Goal: Book appointment/travel/reservation

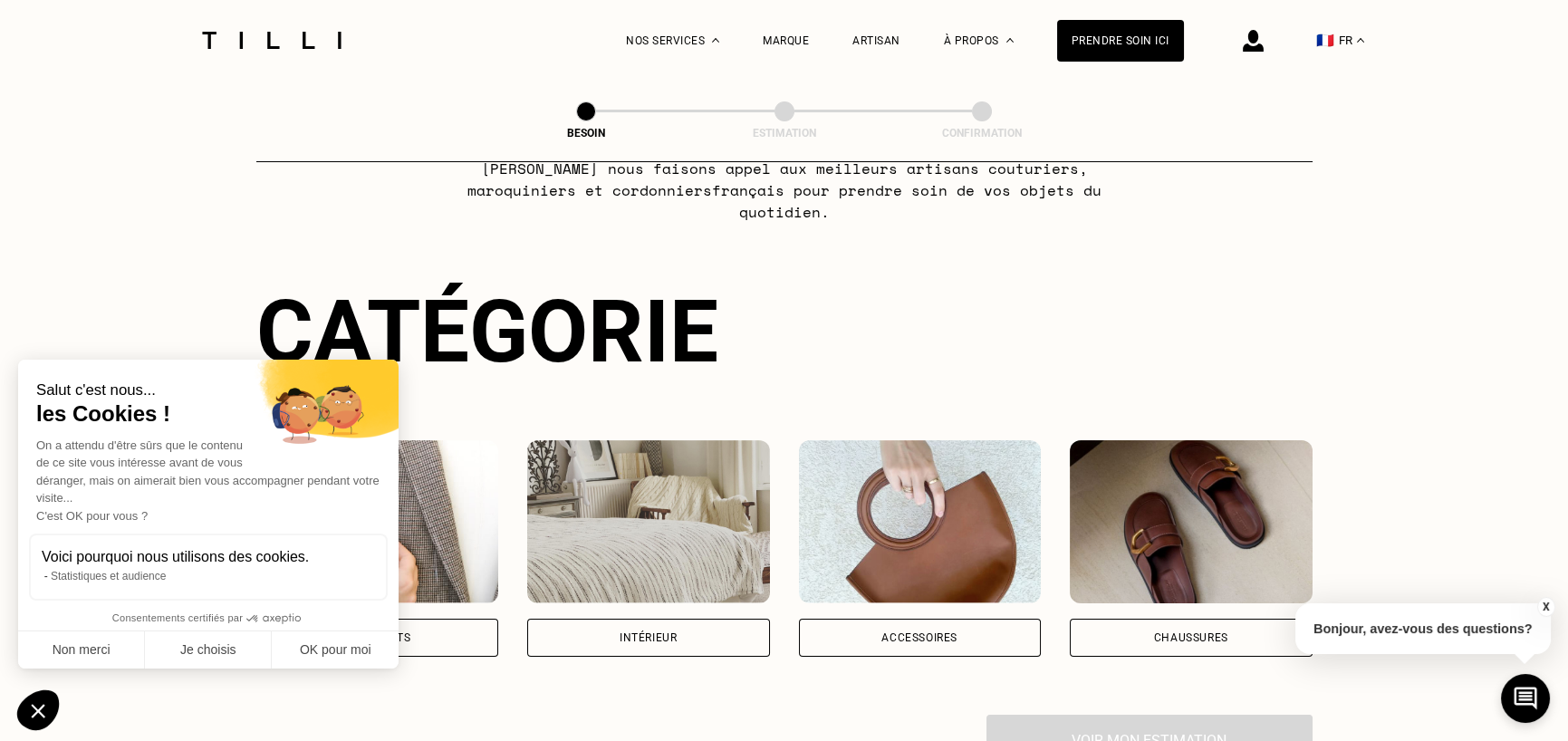
scroll to position [272, 0]
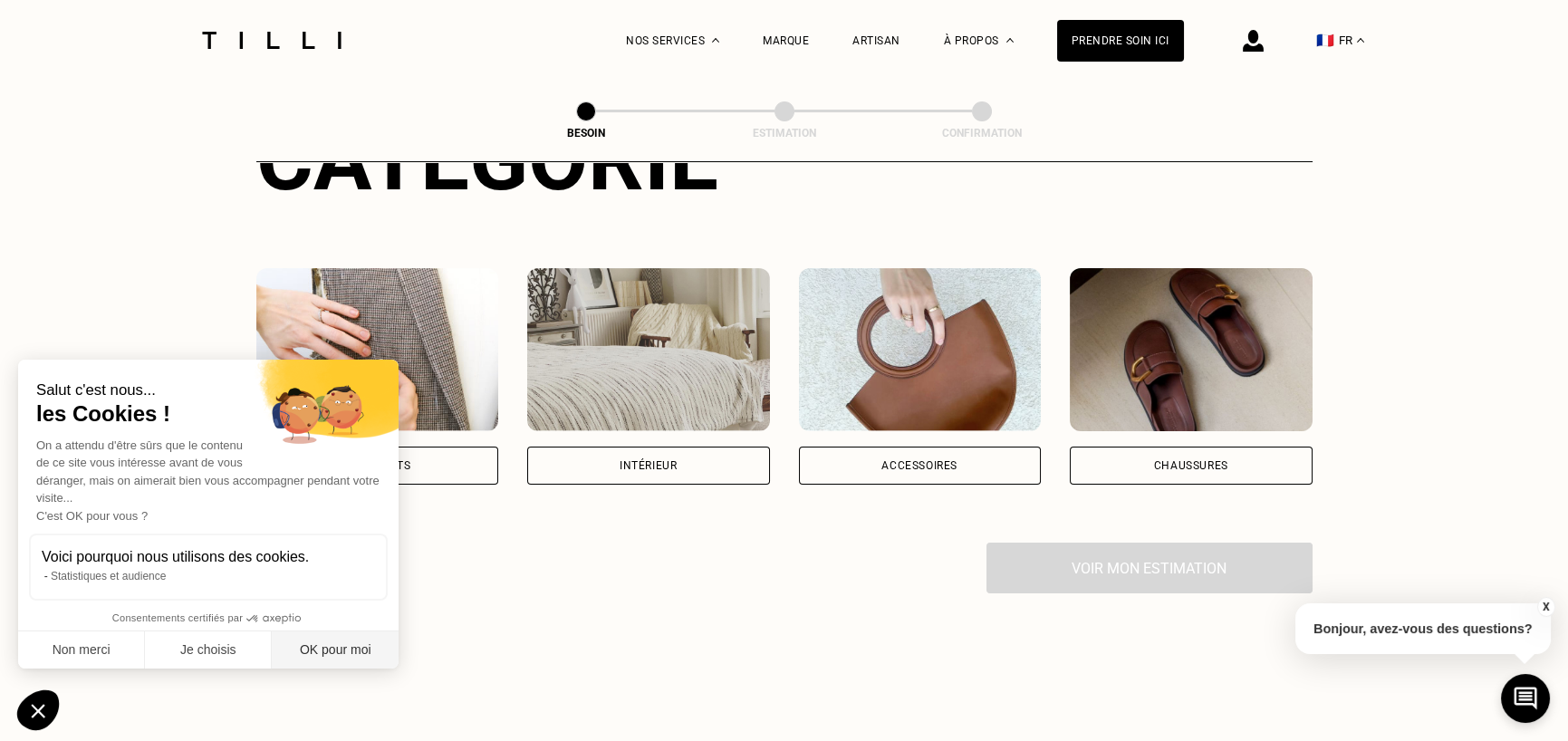
drag, startPoint x: 356, startPoint y: 636, endPoint x: 350, endPoint y: 648, distance: 13.4
click at [354, 642] on button "OK pour moi" at bounding box center [335, 650] width 127 height 38
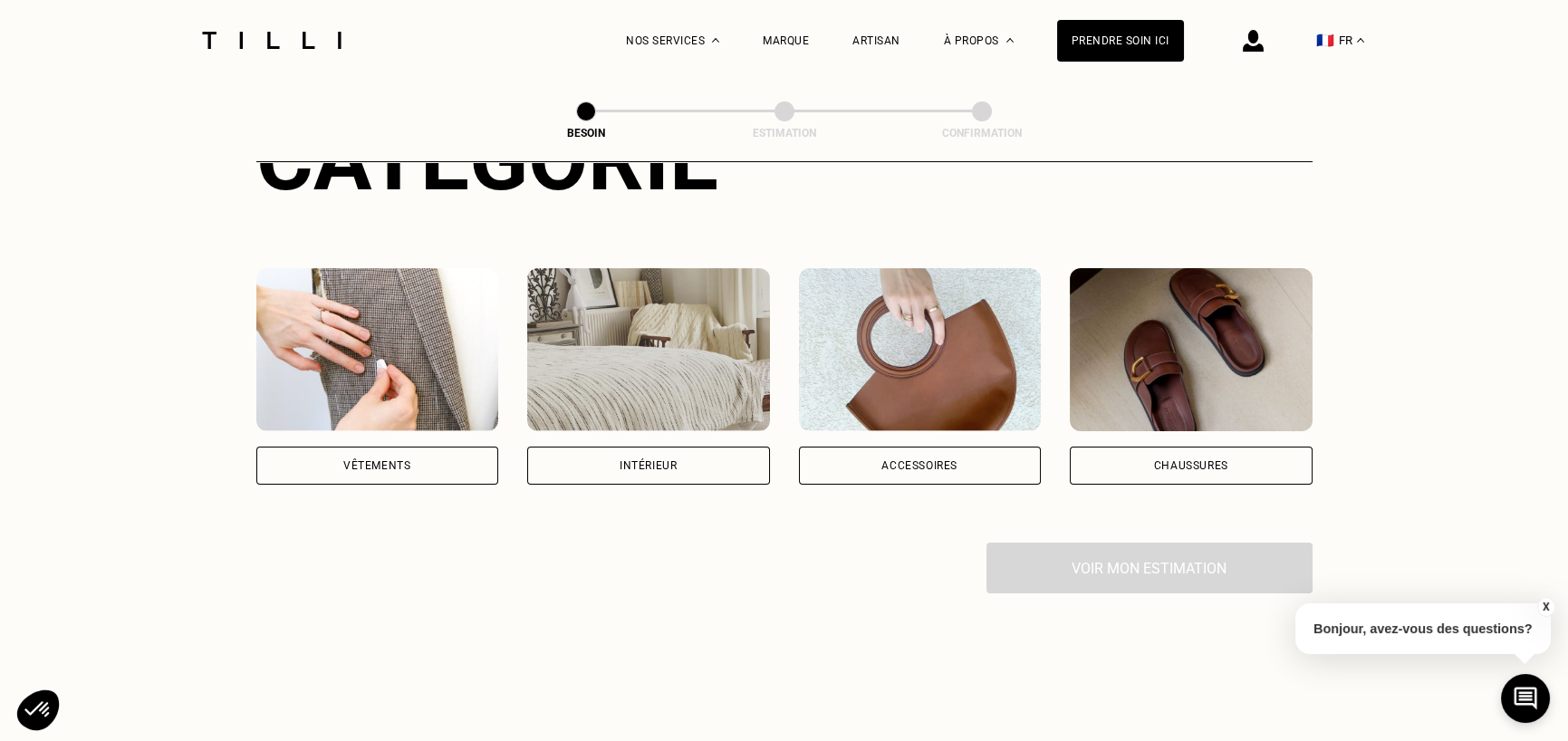
click at [388, 460] on div "Vêtements" at bounding box center [377, 466] width 67 height 11
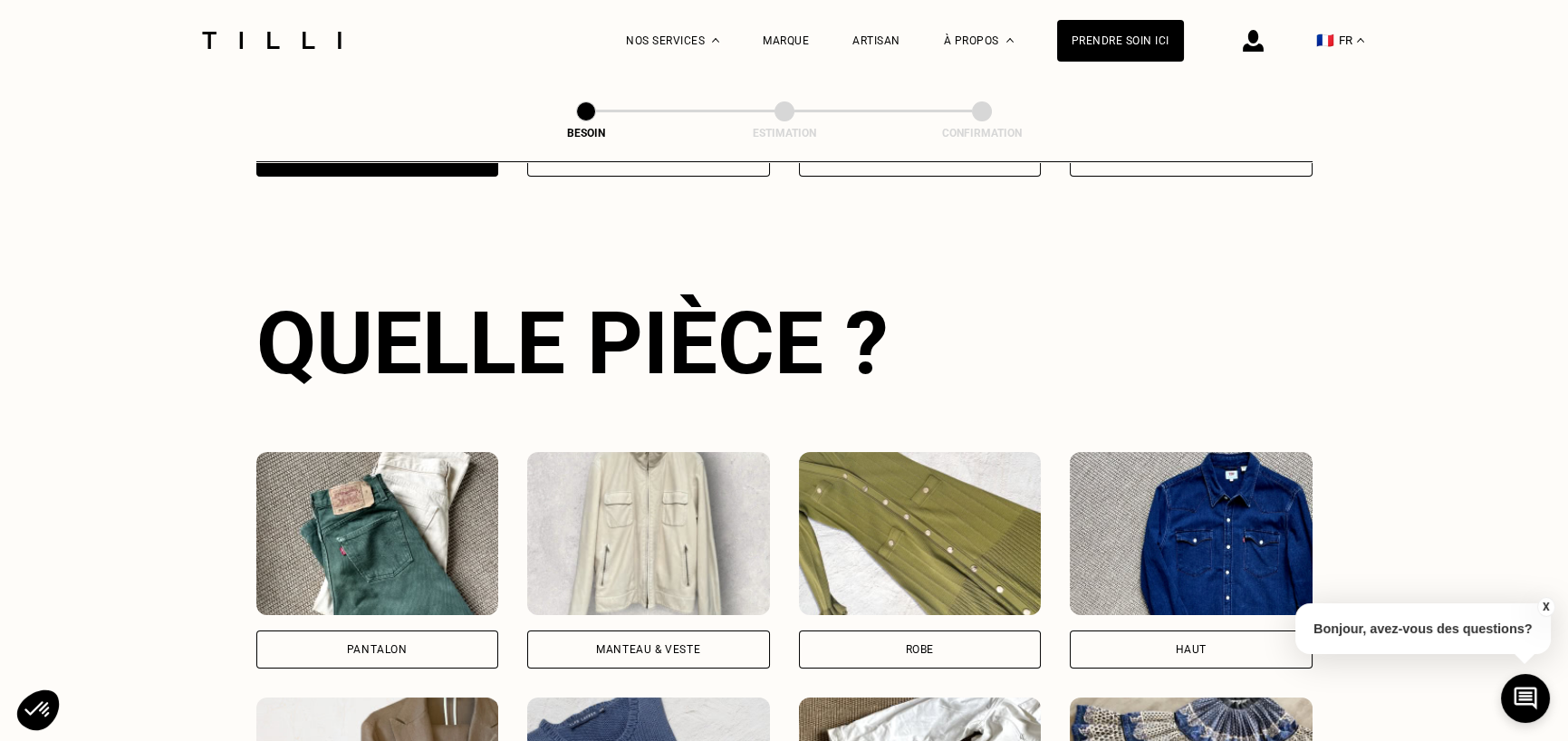
scroll to position [591, 0]
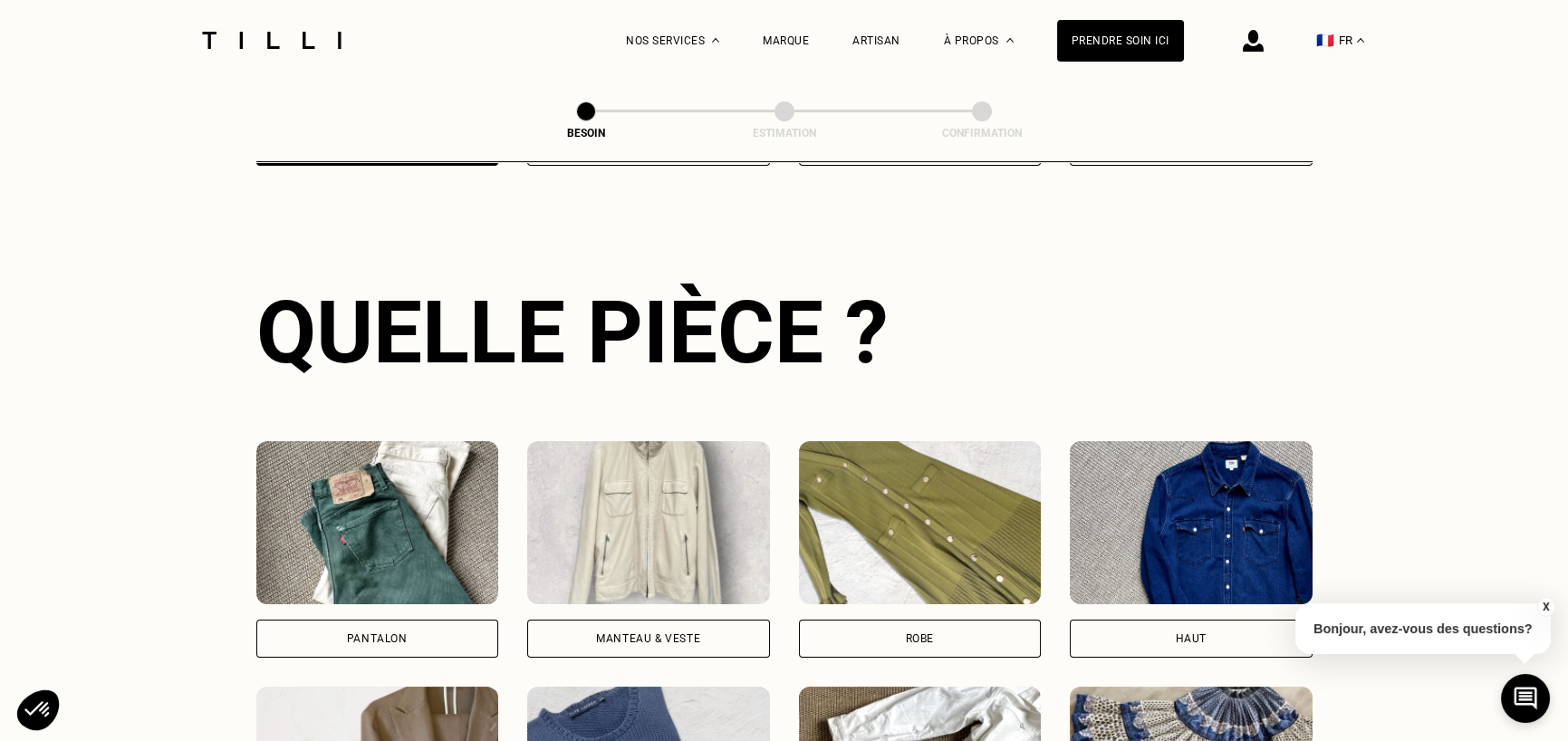
click at [390, 633] on div "Pantalon" at bounding box center [377, 638] width 61 height 11
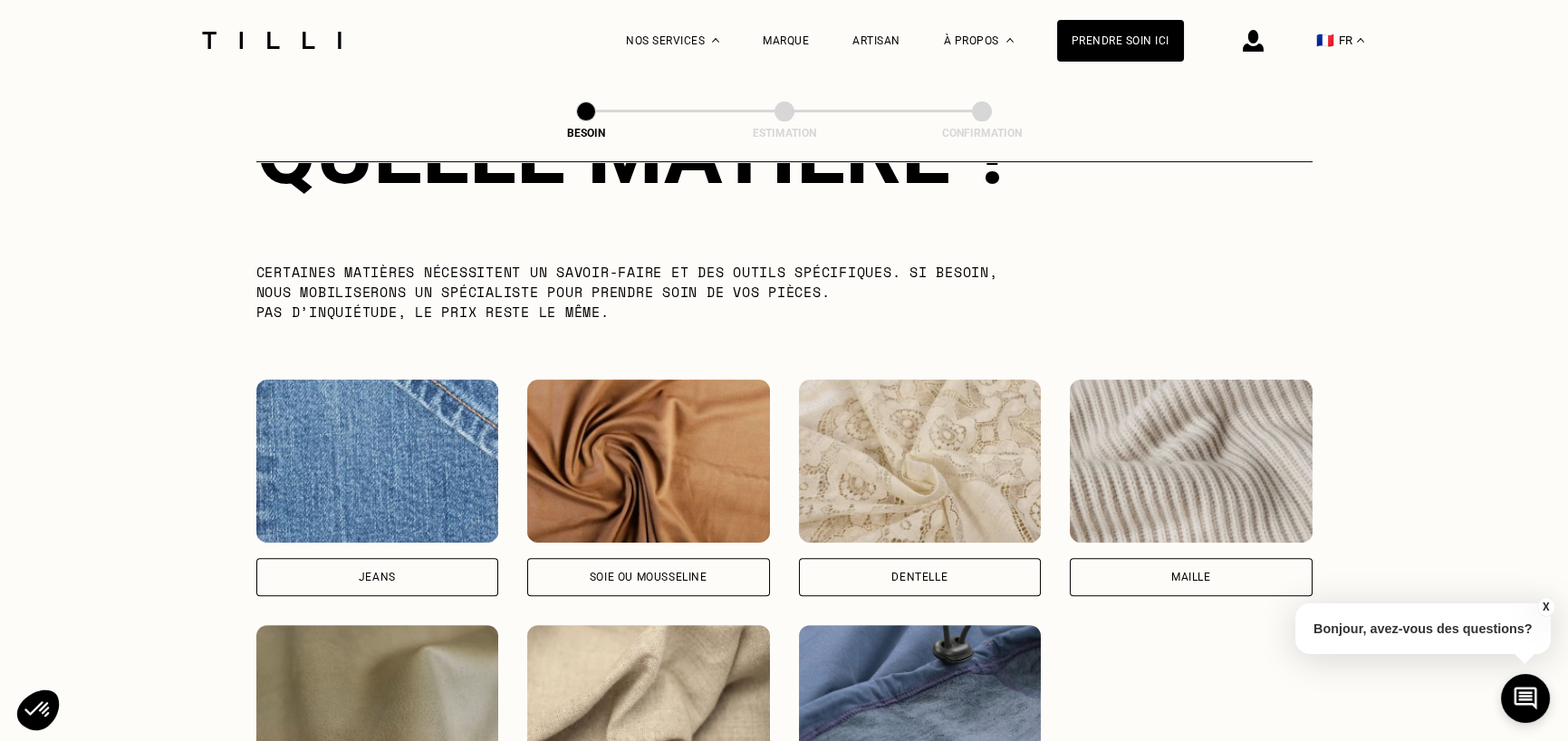
scroll to position [1757, 0]
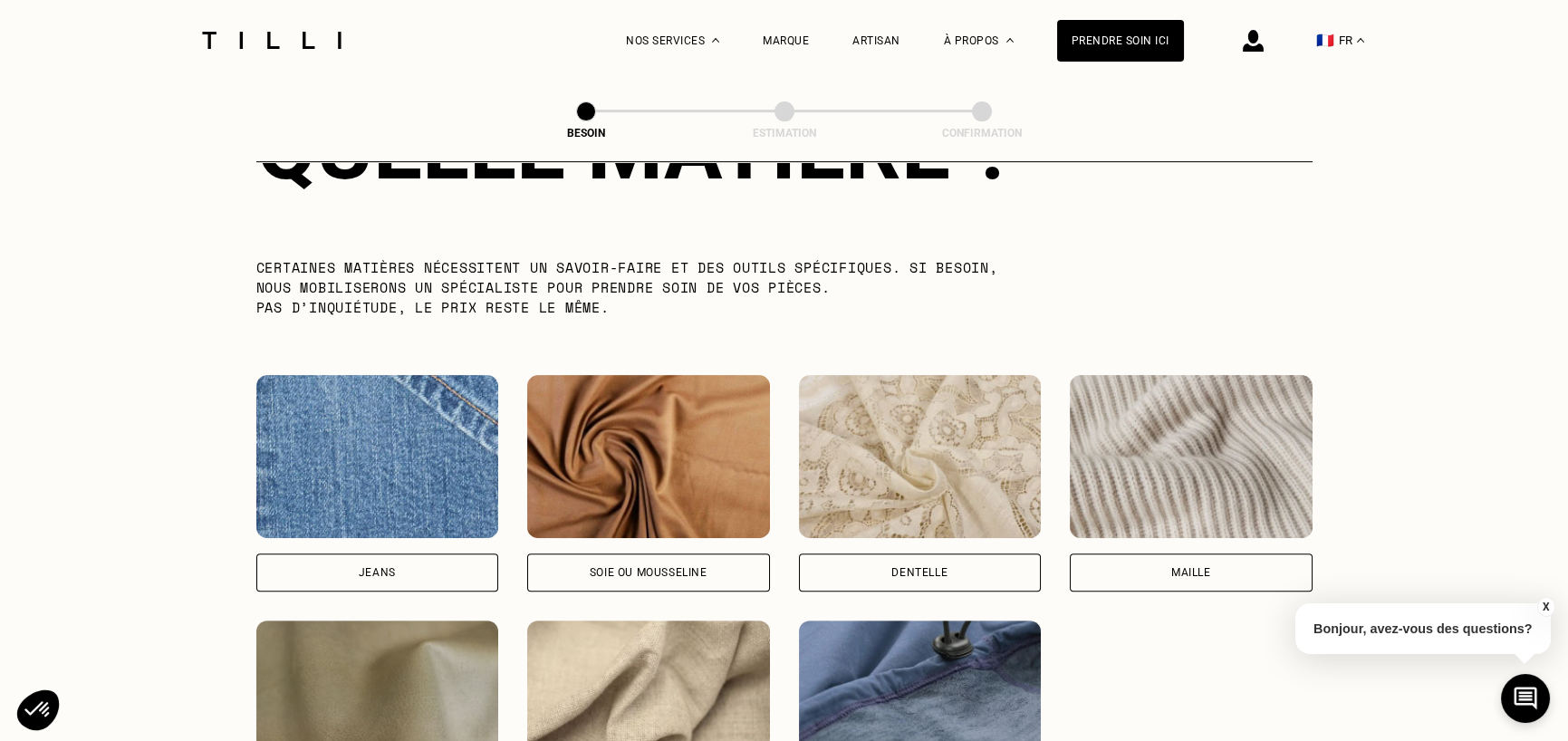
click at [443, 553] on div "Jeans" at bounding box center [378, 572] width 243 height 38
select select "FR"
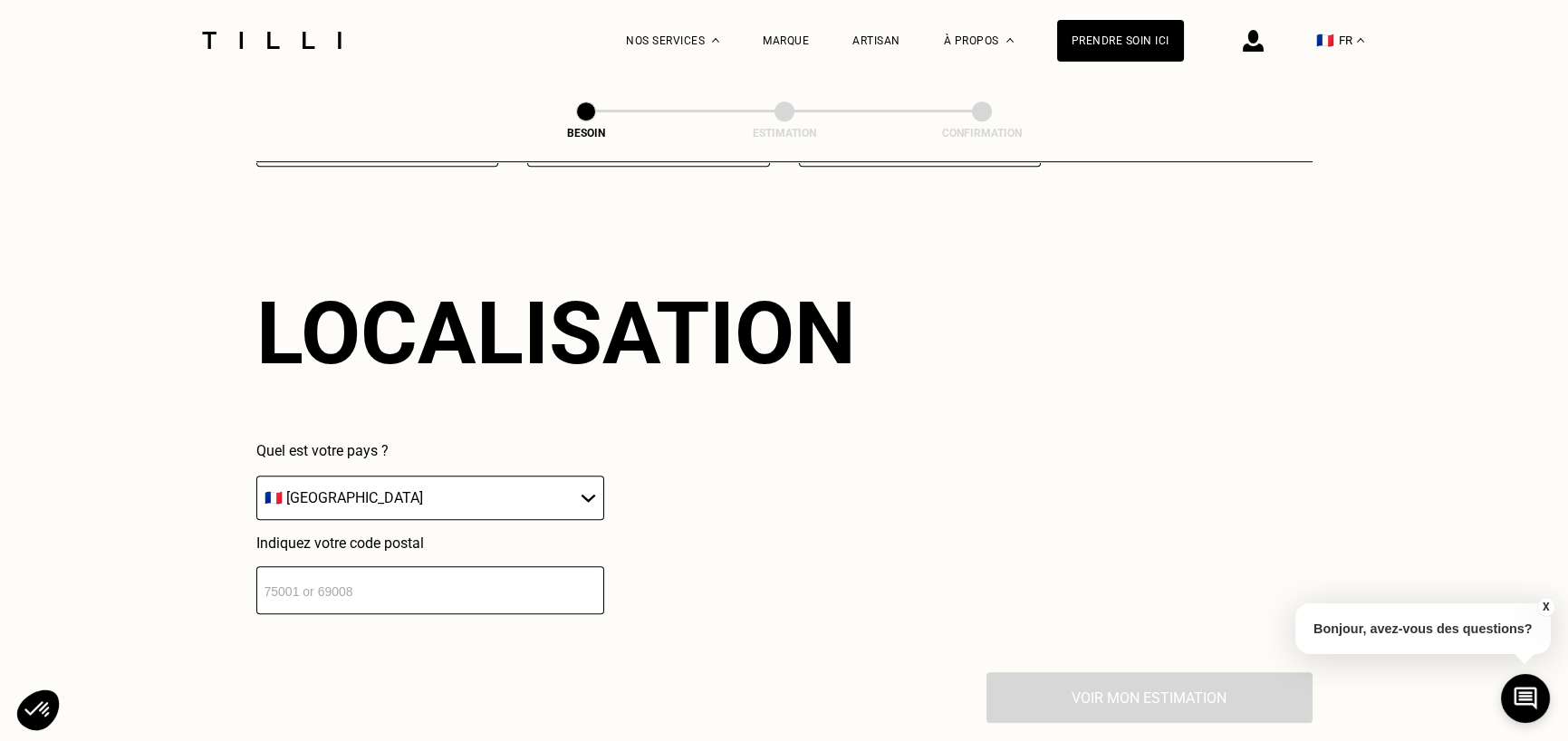
scroll to position [2432, 0]
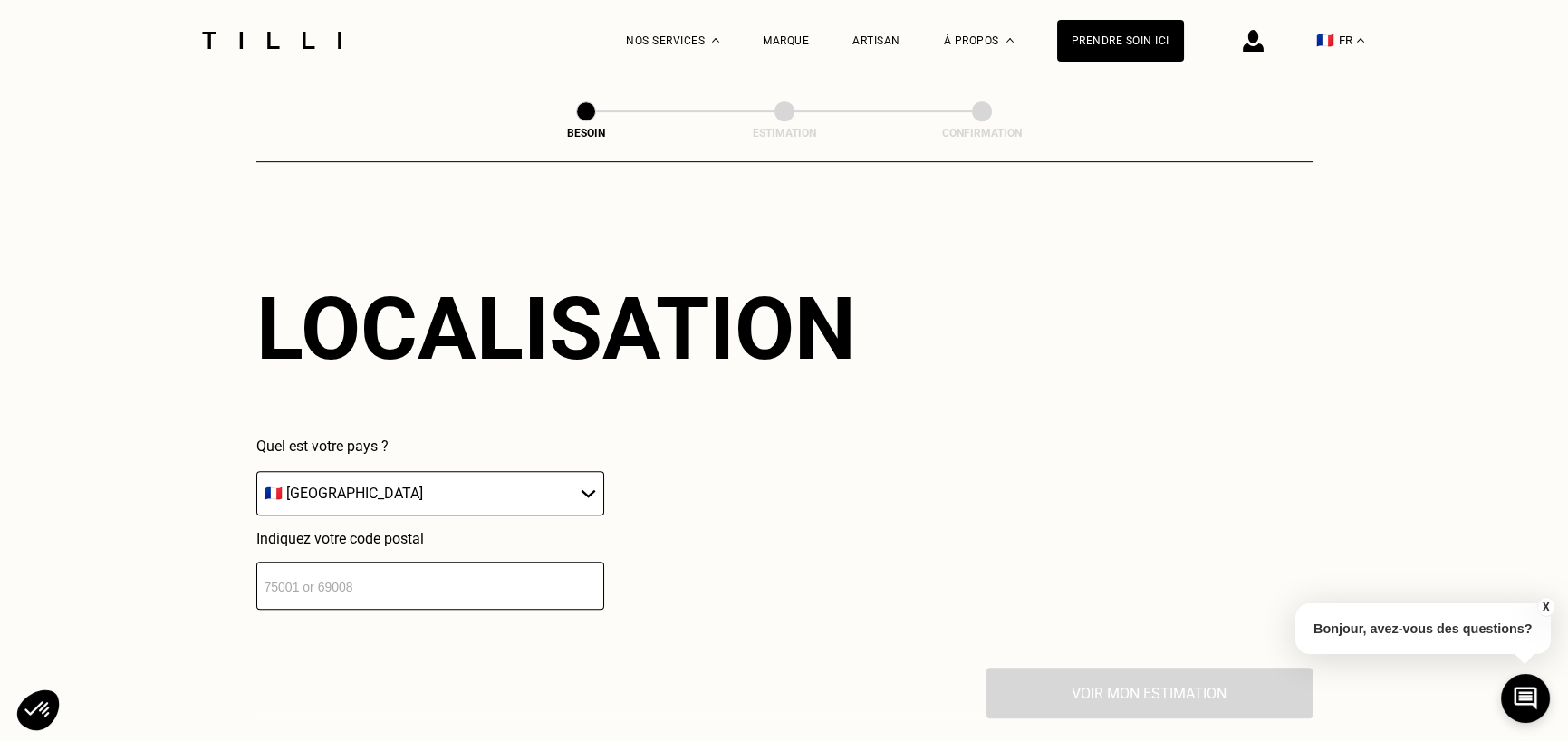
click at [517, 484] on select "🇩🇪 [GEOGRAPHIC_DATA] 🇦🇹 [GEOGRAPHIC_DATA] 🇧🇪 [GEOGRAPHIC_DATA] 🇧🇬 Bulgarie 🇨🇾 C…" at bounding box center [430, 494] width 348 height 45
click at [707, 551] on div "Quel est votre pays ? 🇩🇪 [GEOGRAPHIC_DATA] 🇦🇹 [GEOGRAPHIC_DATA] 🇧🇪 [GEOGRAPHIC_…" at bounding box center [556, 524] width 600 height 172
click at [451, 562] on input "number" at bounding box center [430, 585] width 348 height 48
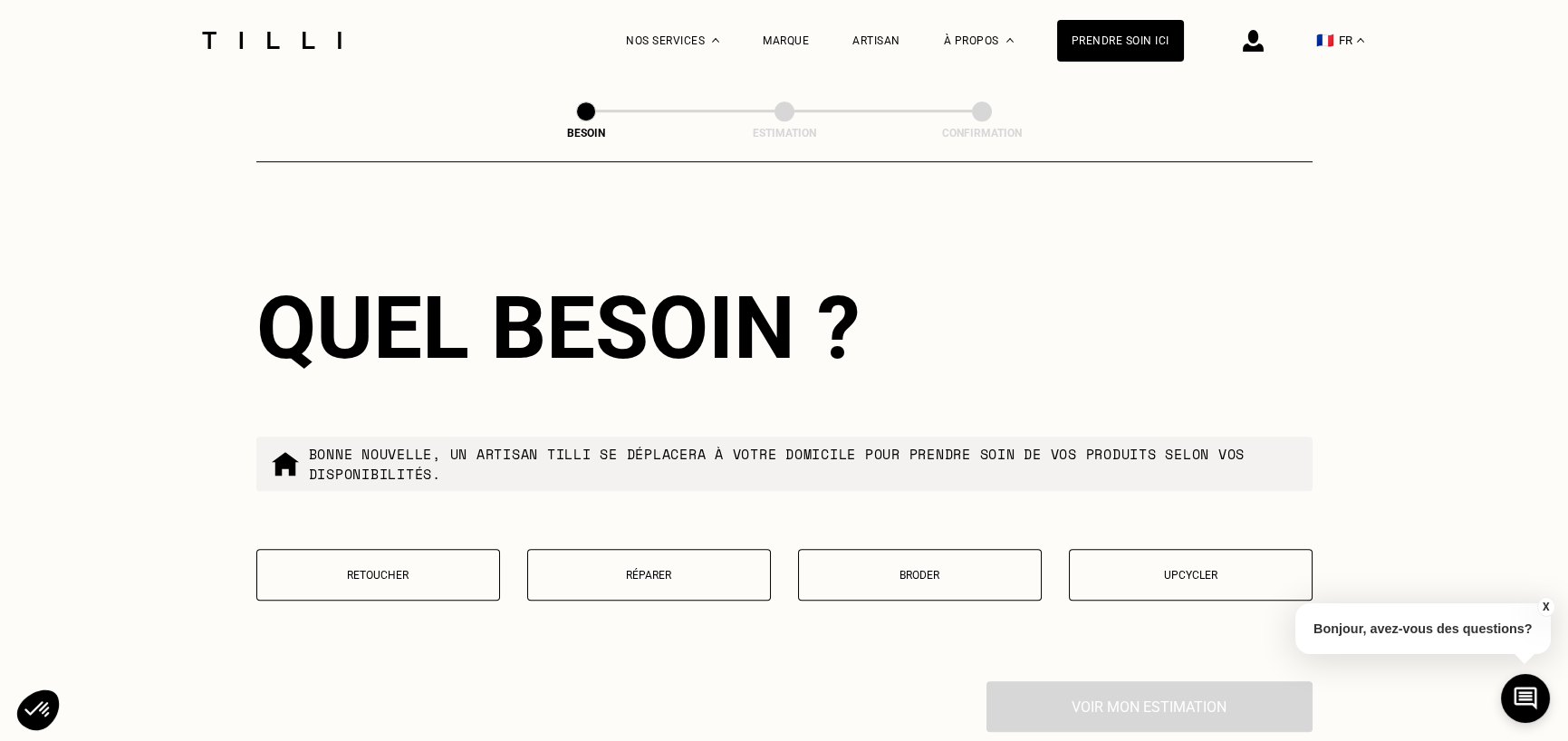
scroll to position [2882, 0]
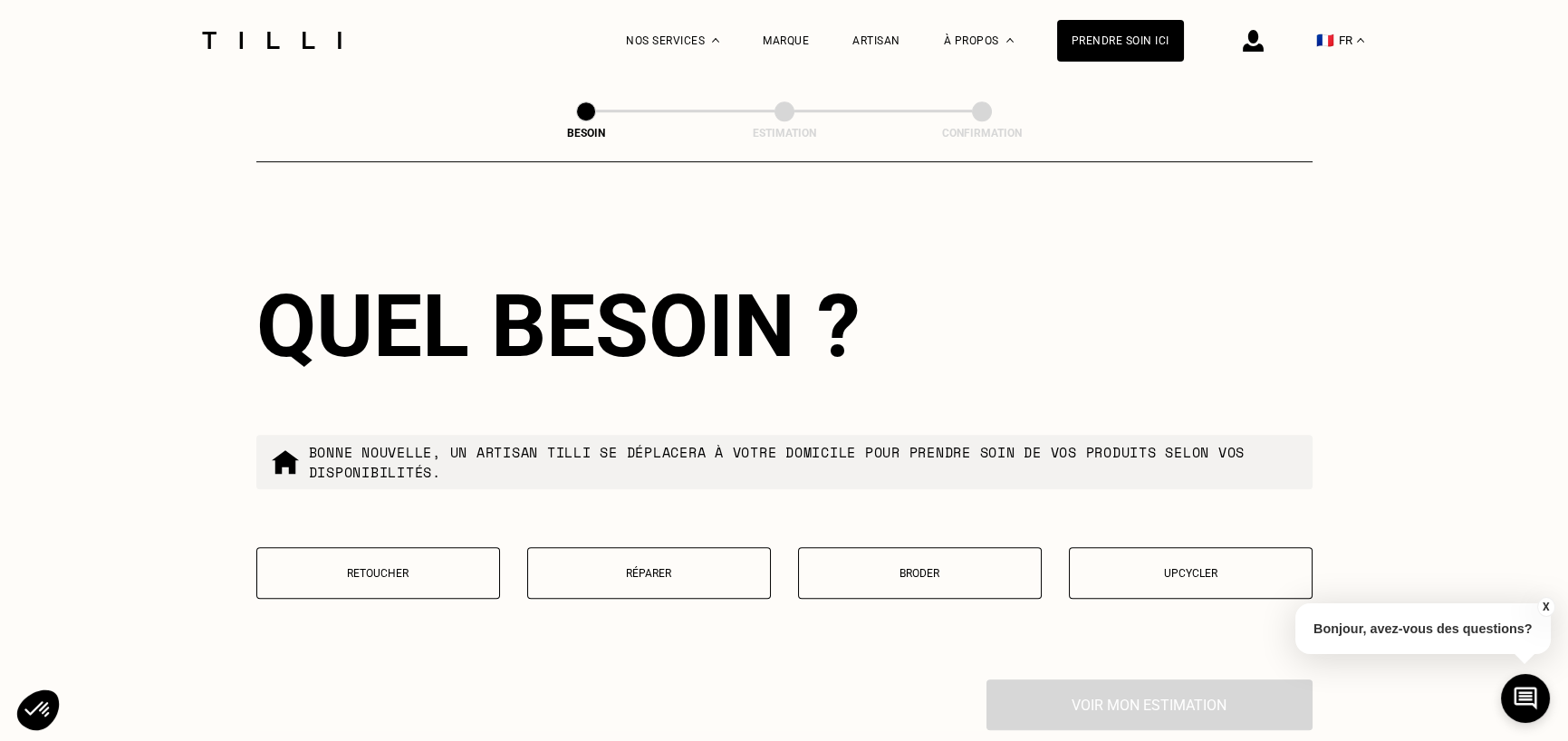
type input "33200"
click at [418, 572] on button "Retoucher" at bounding box center [378, 572] width 244 height 51
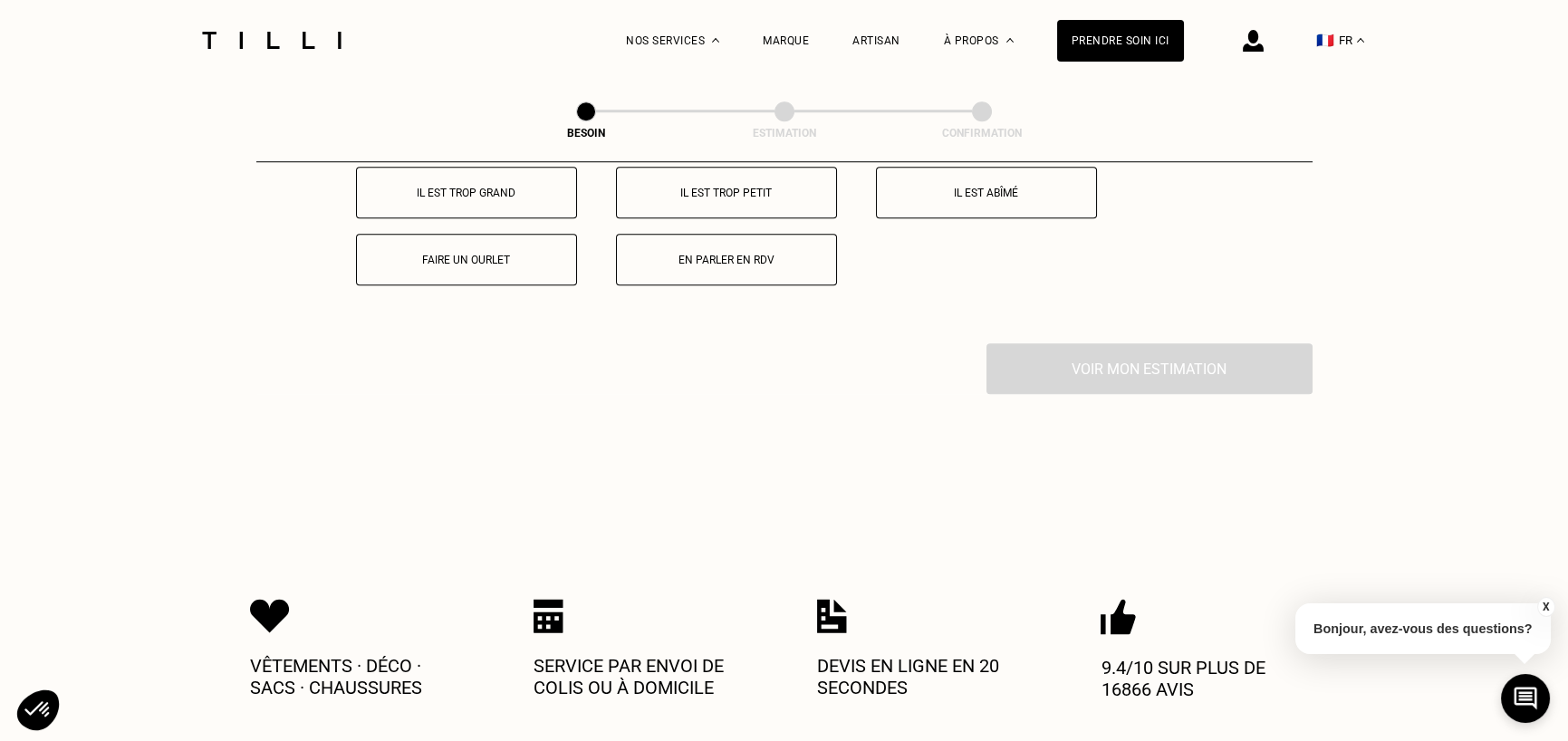
scroll to position [3404, 0]
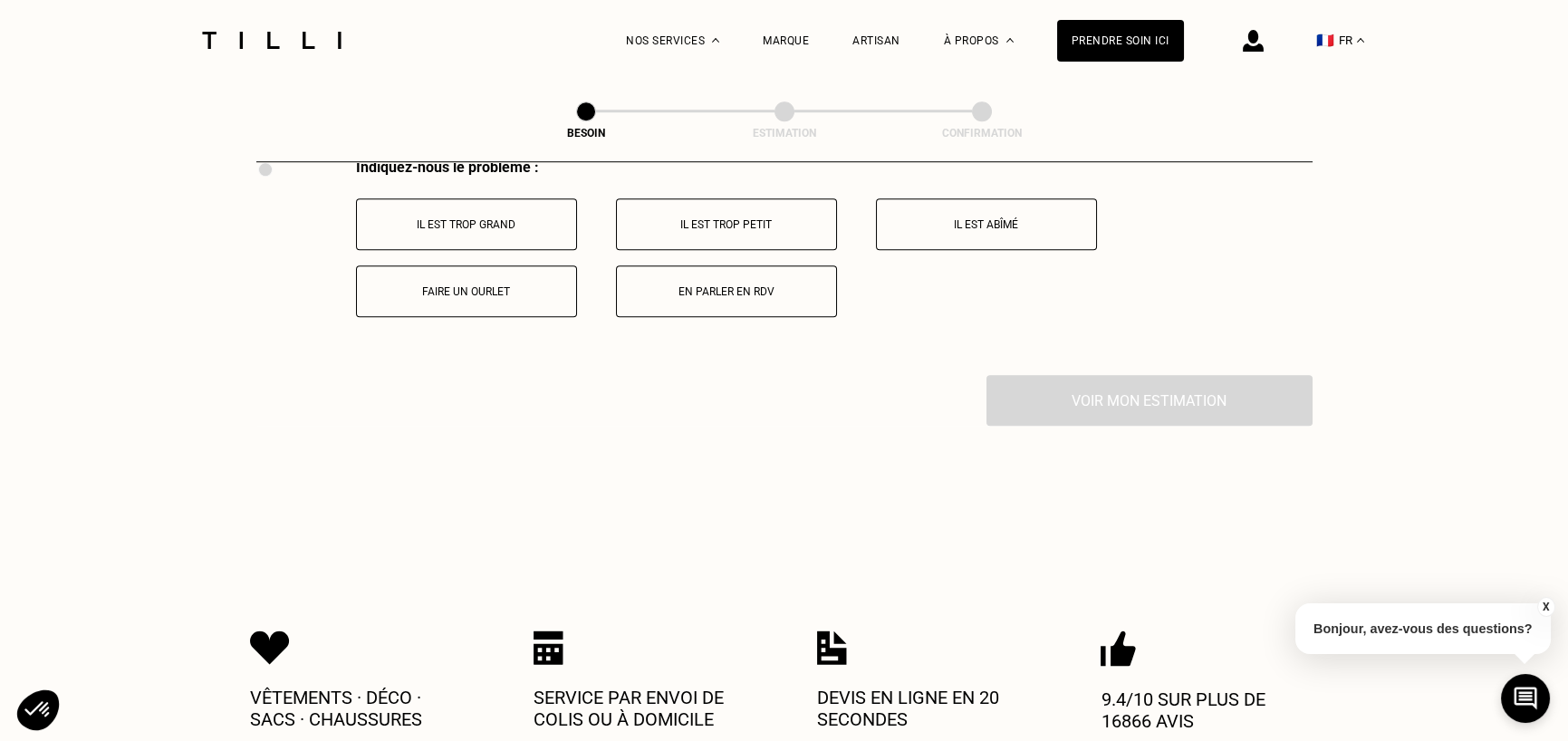
click at [471, 287] on button "Faire un ourlet" at bounding box center [466, 290] width 221 height 51
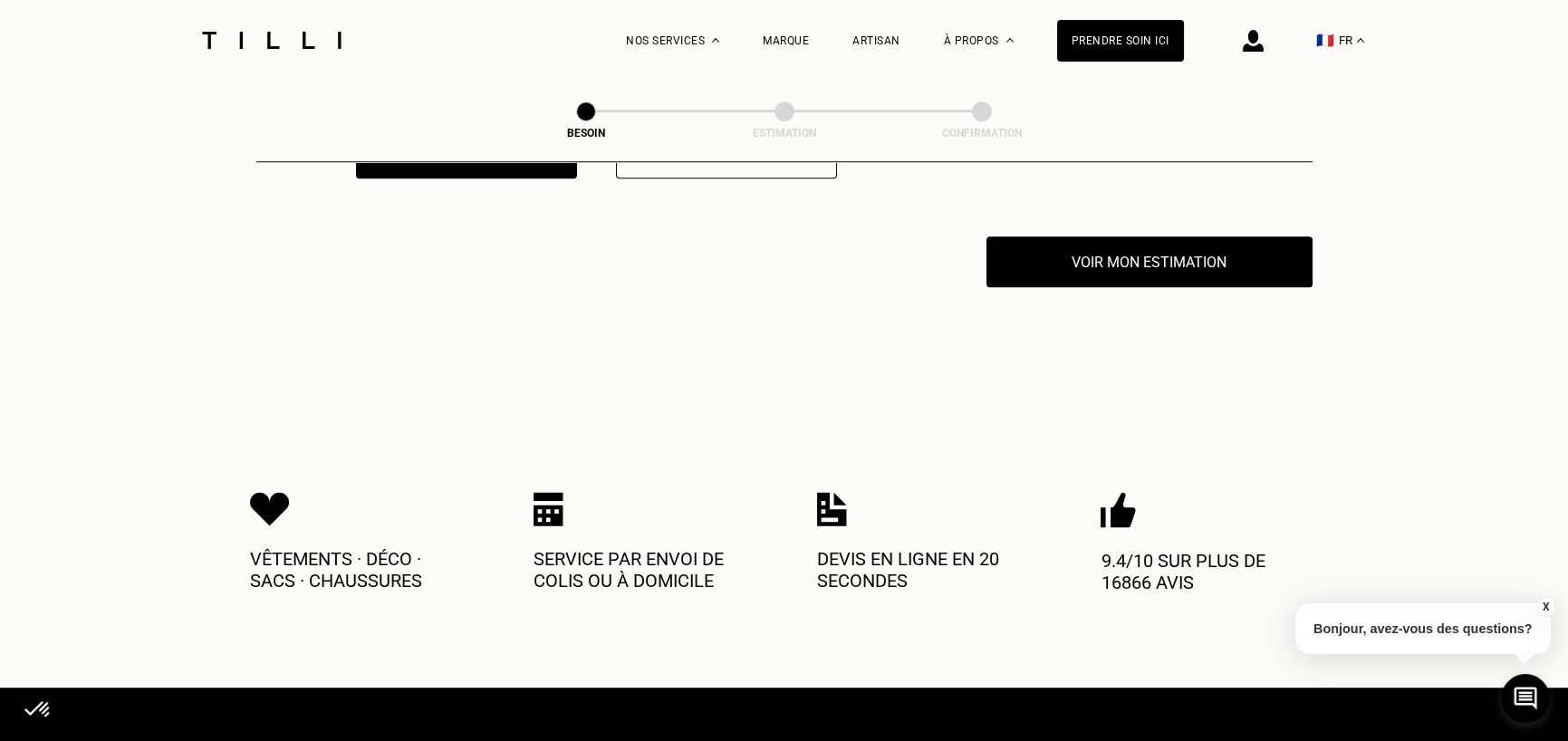
scroll to position [3562, 0]
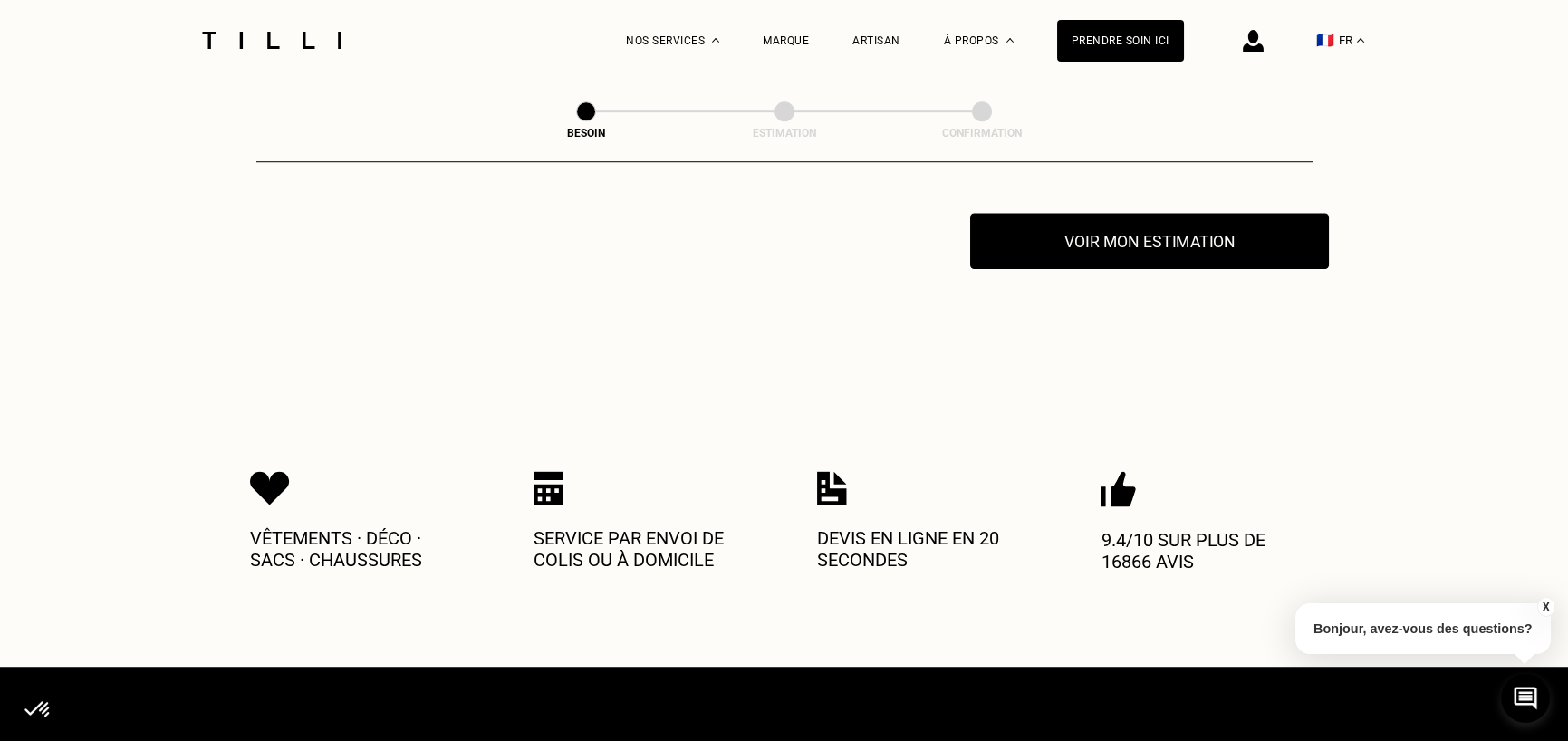
click at [1104, 241] on button "Voir mon estimation" at bounding box center [1150, 241] width 358 height 56
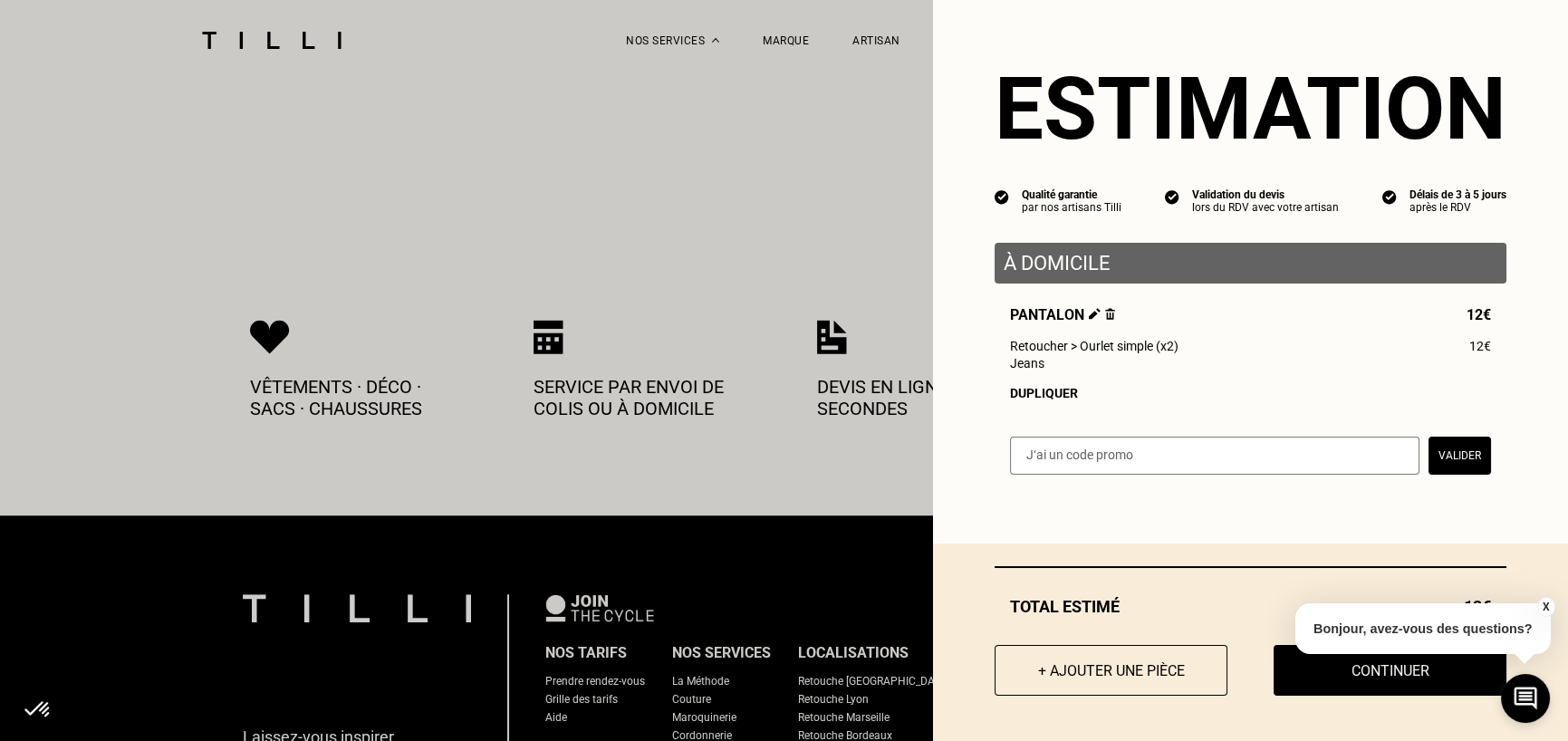
scroll to position [3743, 0]
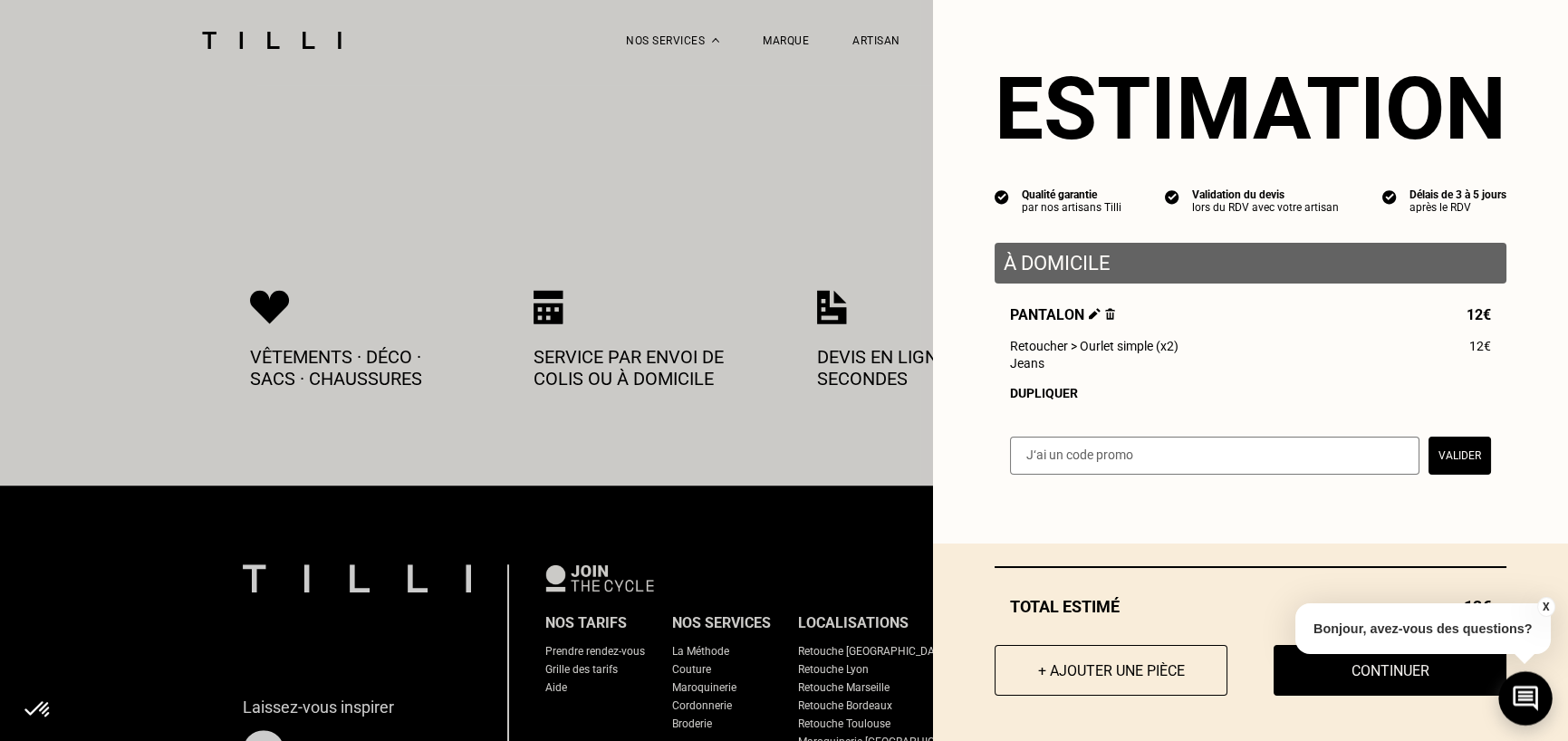
click at [1531, 701] on icon at bounding box center [1526, 698] width 30 height 48
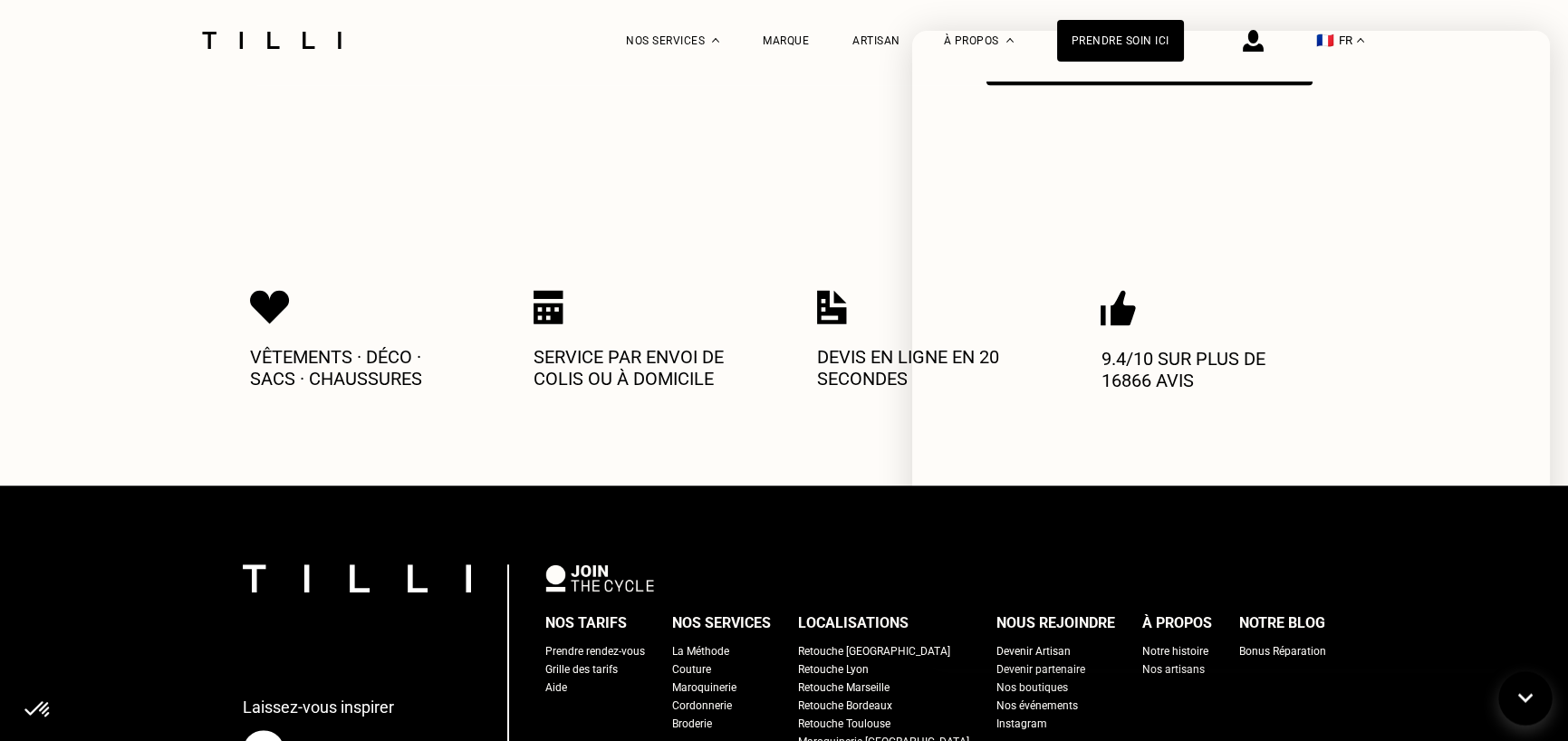
click at [1519, 705] on icon at bounding box center [1526, 698] width 30 height 48
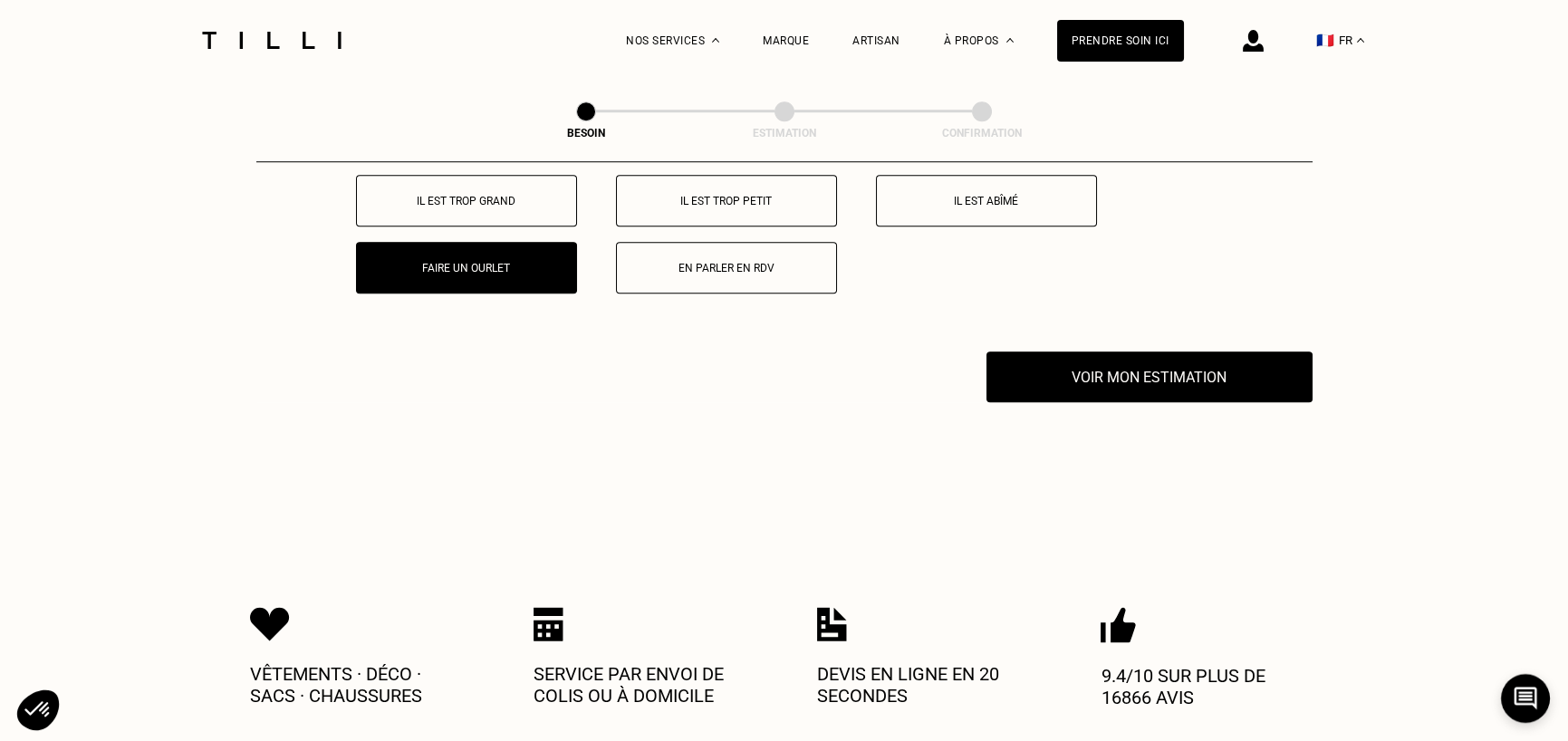
scroll to position [3381, 0]
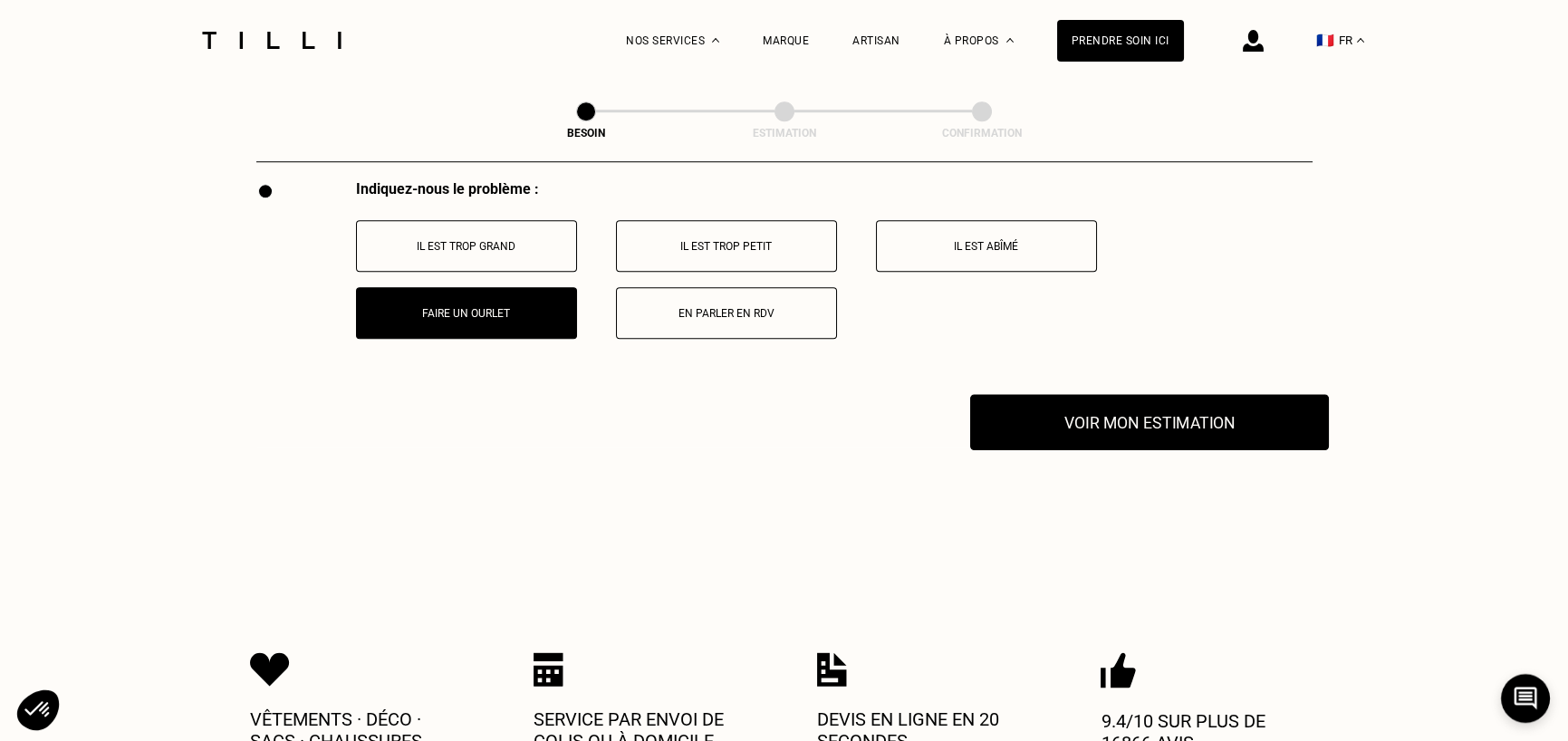
click at [1250, 419] on button "Voir mon estimation" at bounding box center [1150, 422] width 358 height 56
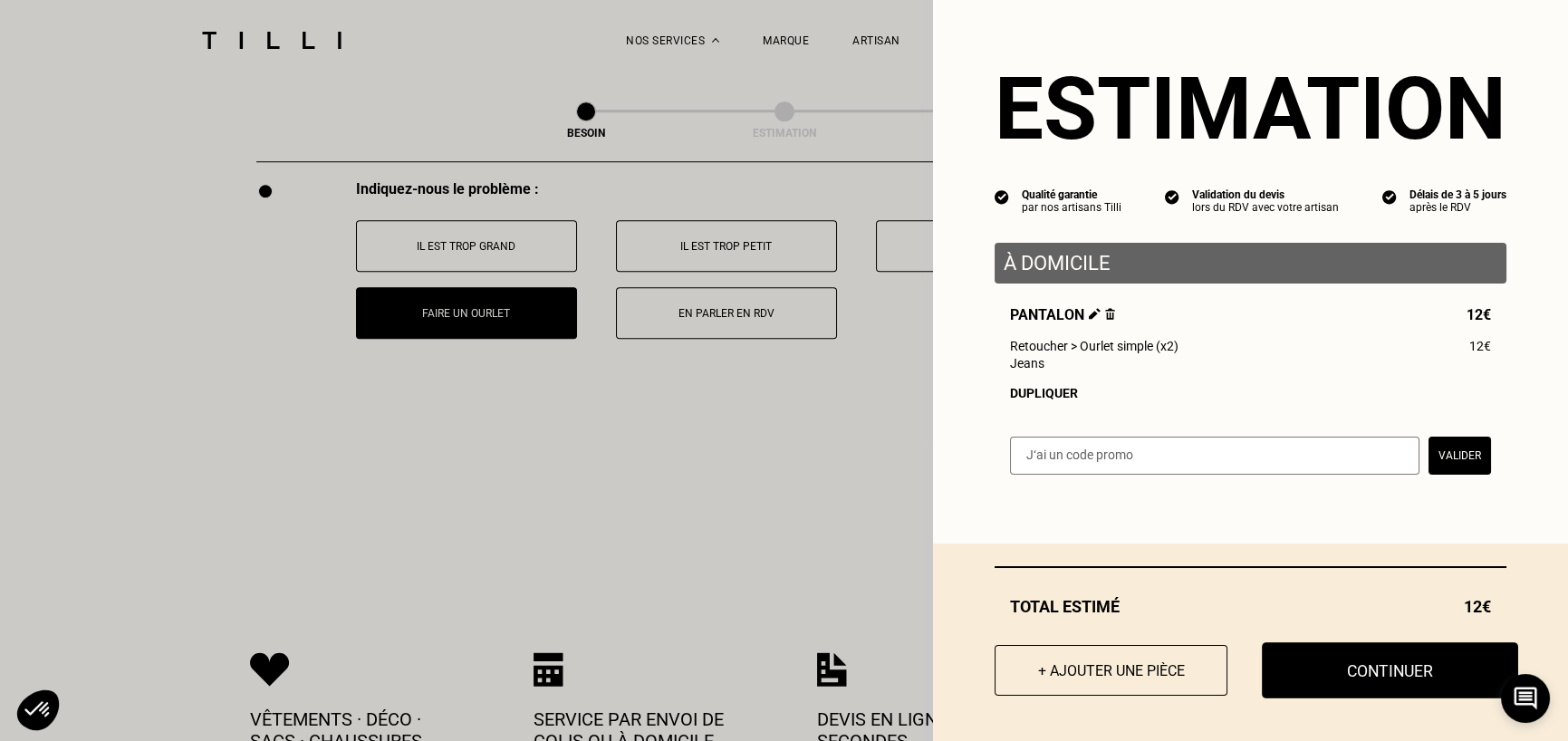
click at [1348, 663] on button "Continuer" at bounding box center [1390, 670] width 257 height 56
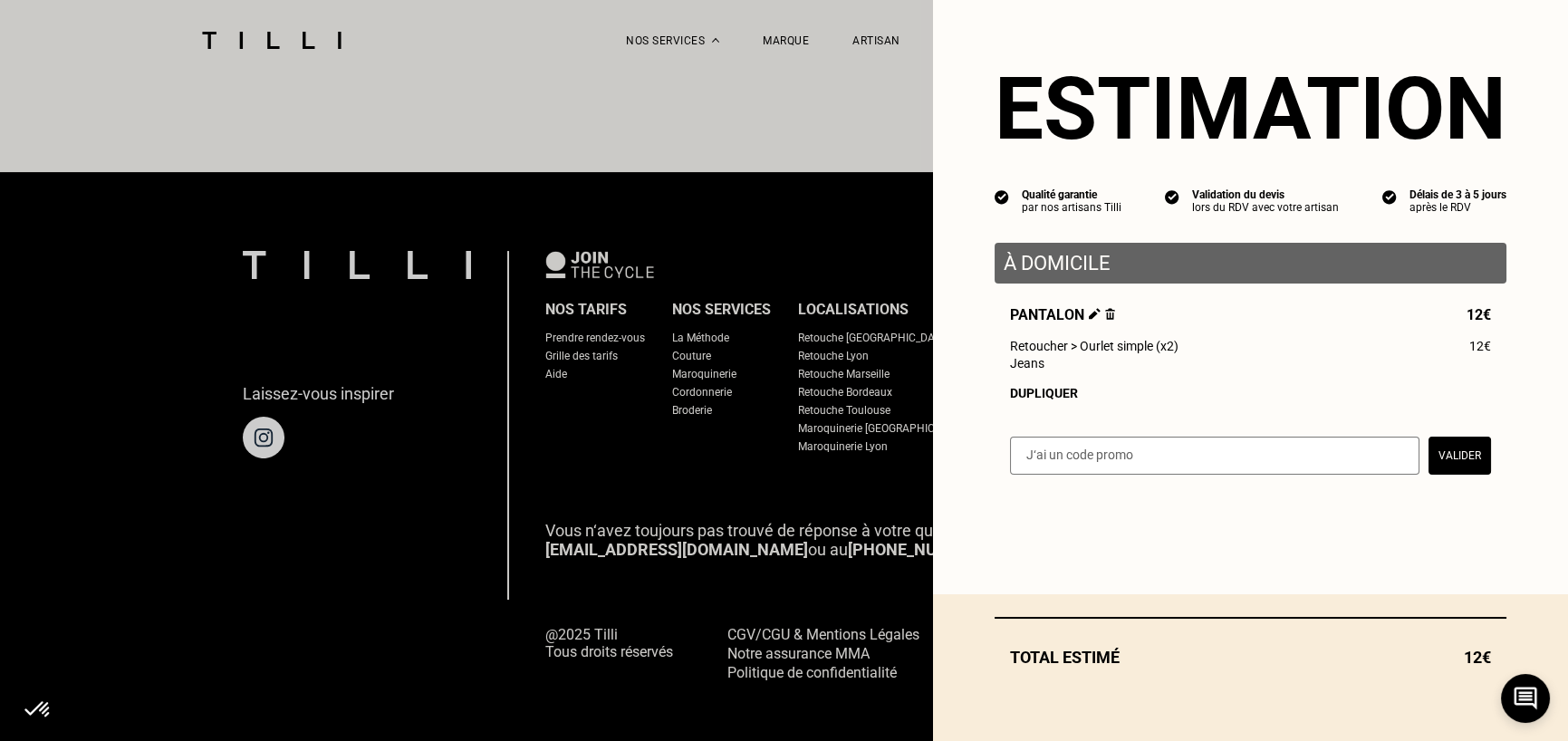
select select "FR"
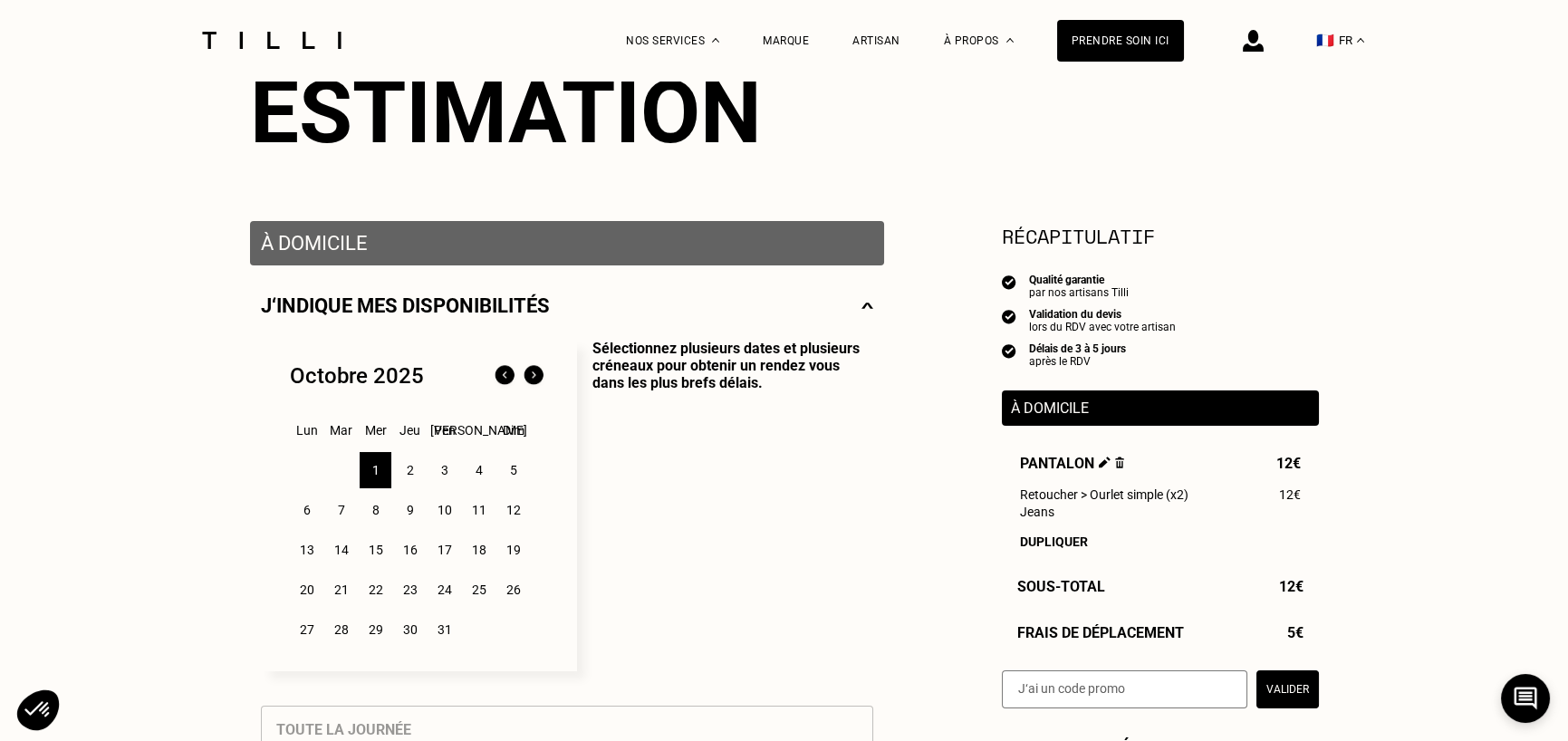
scroll to position [272, 0]
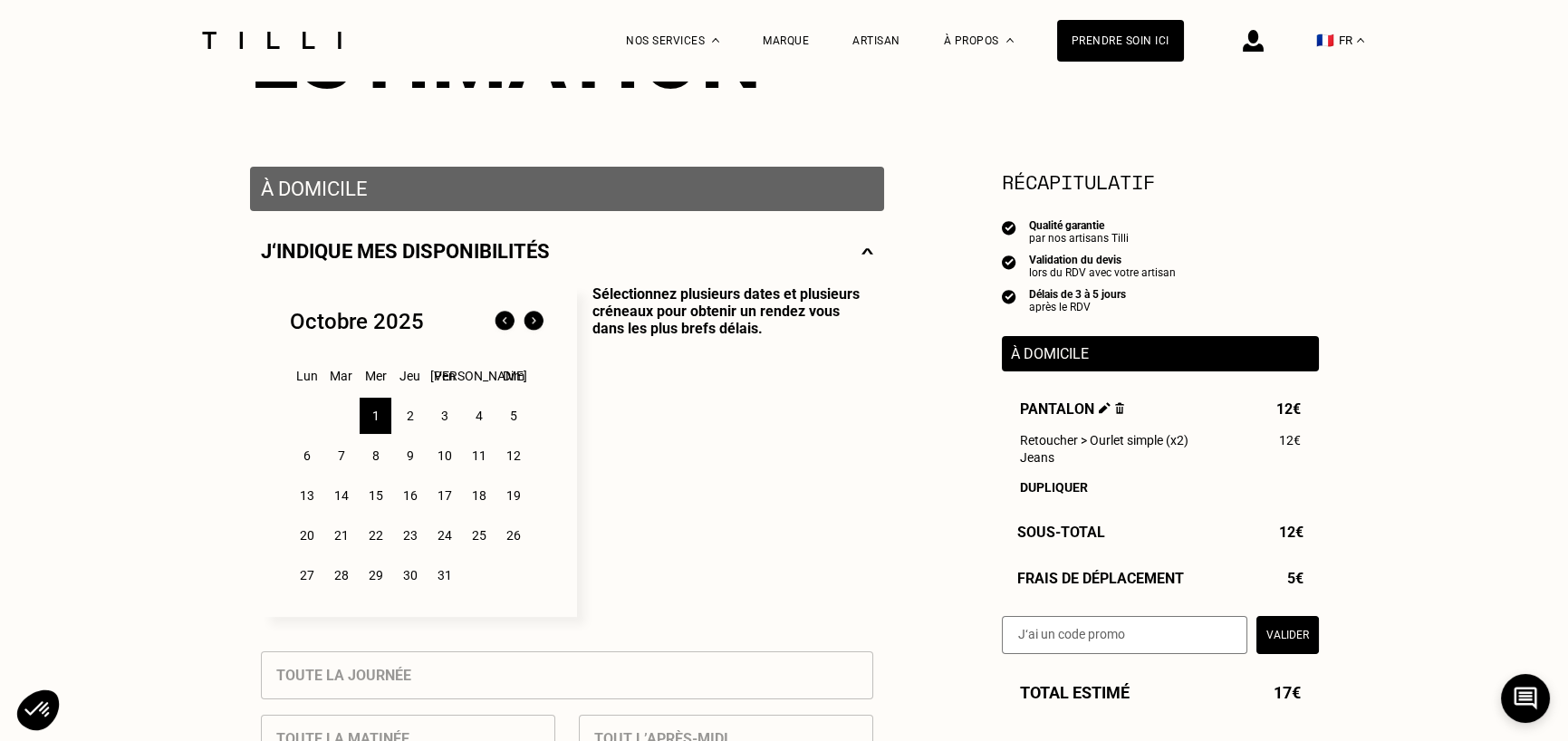
click at [478, 419] on div "4" at bounding box center [479, 415] width 32 height 36
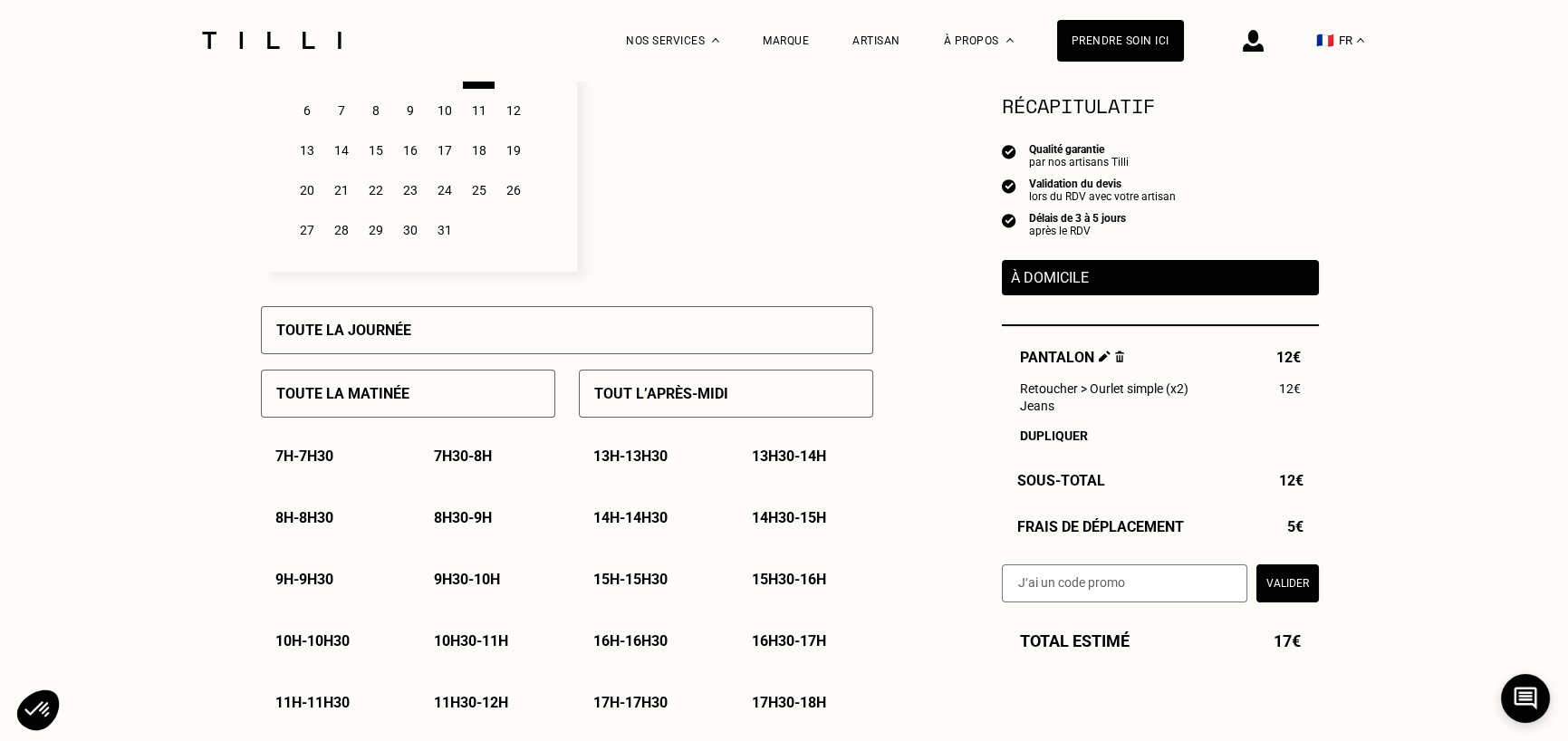
scroll to position [724, 0]
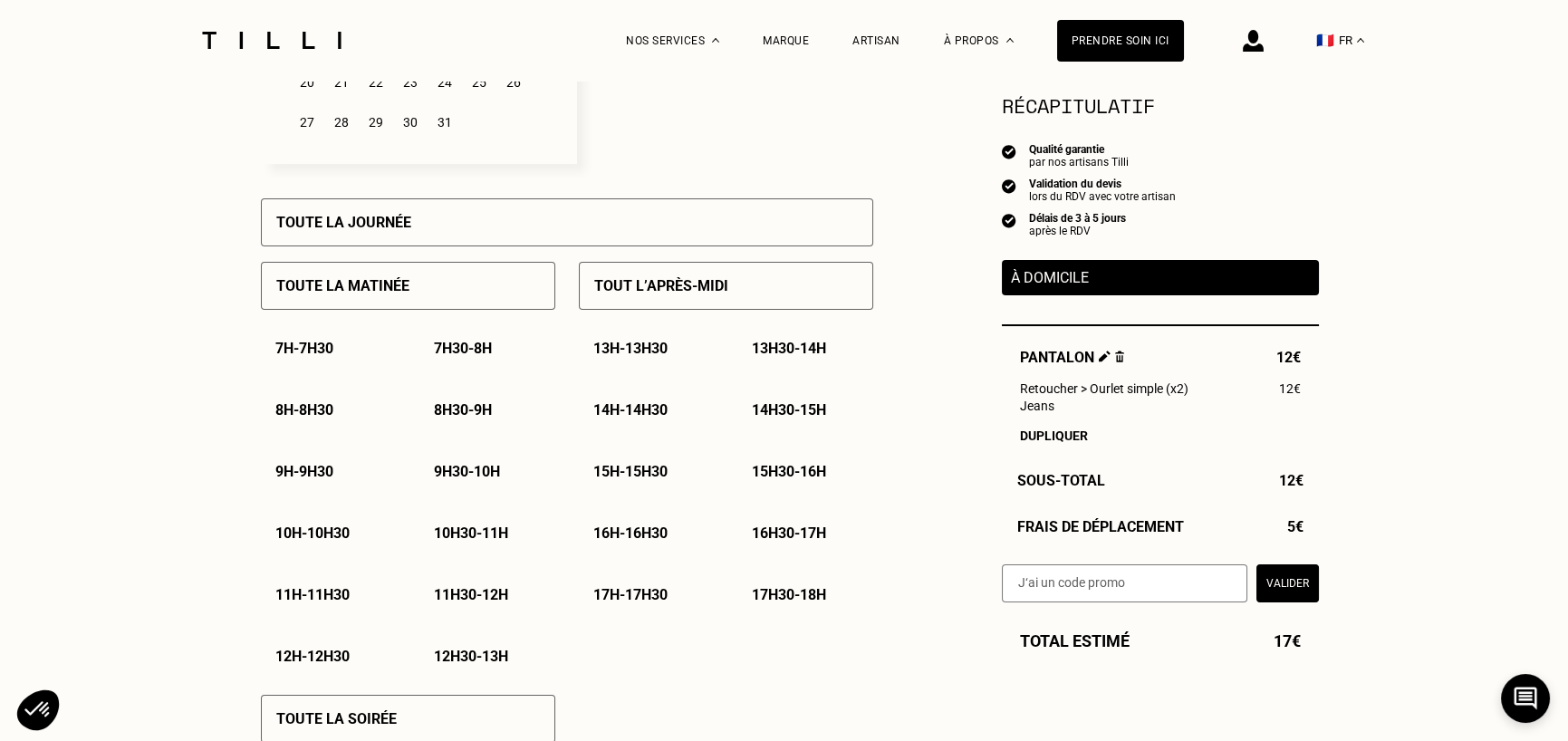
click at [508, 602] on p "11h30 - 12h" at bounding box center [471, 594] width 75 height 17
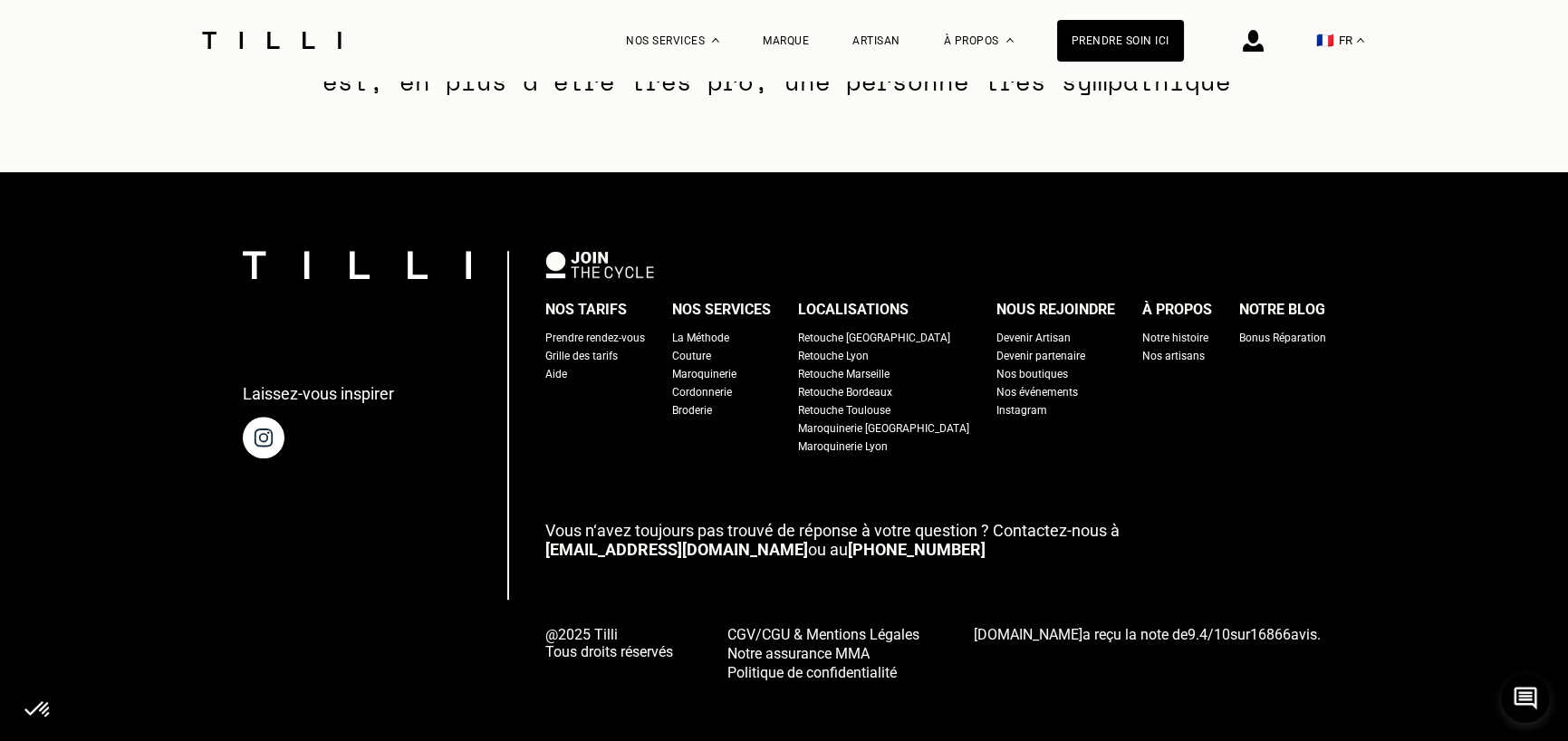
scroll to position [2876, 0]
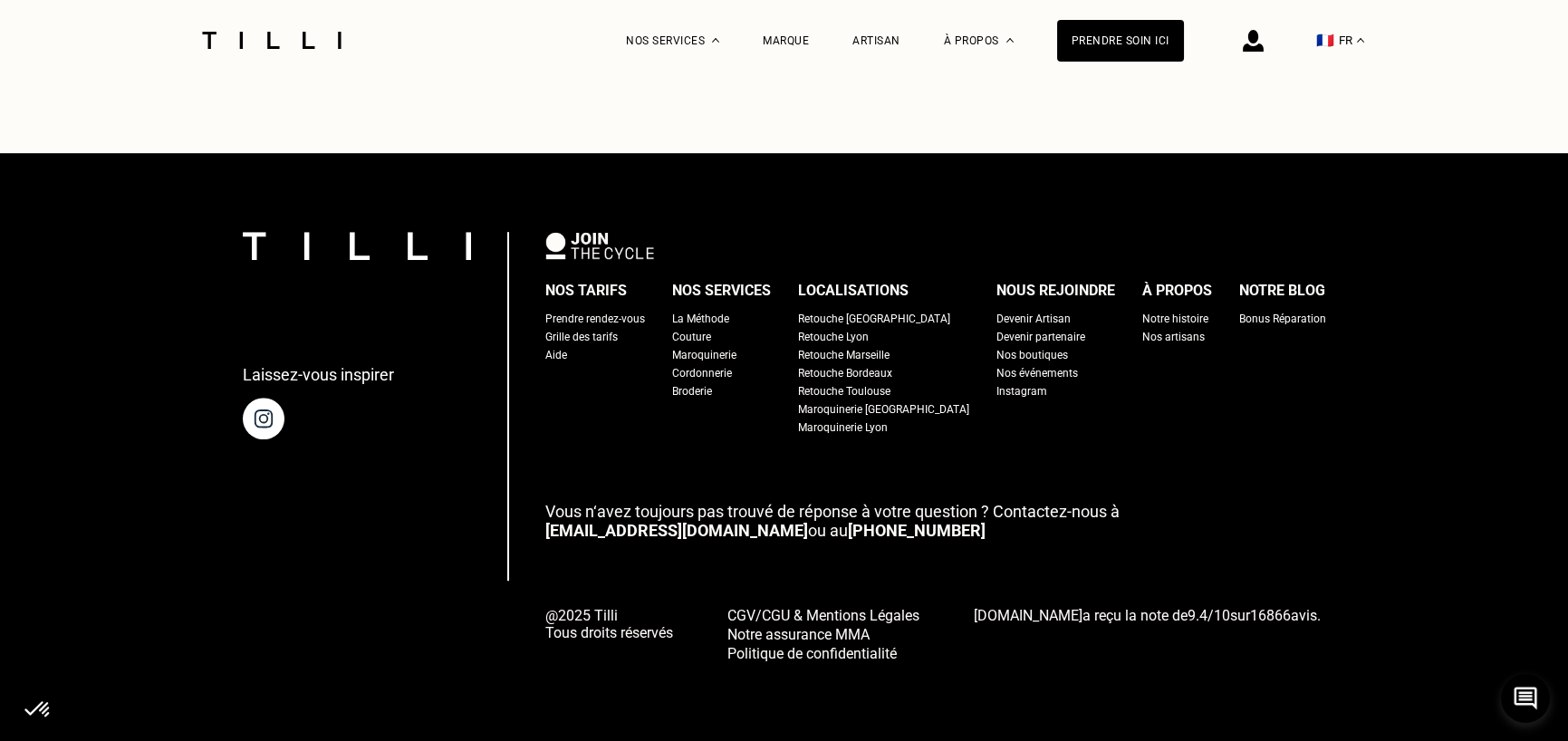
click at [567, 354] on div "Aide" at bounding box center [555, 355] width 21 height 18
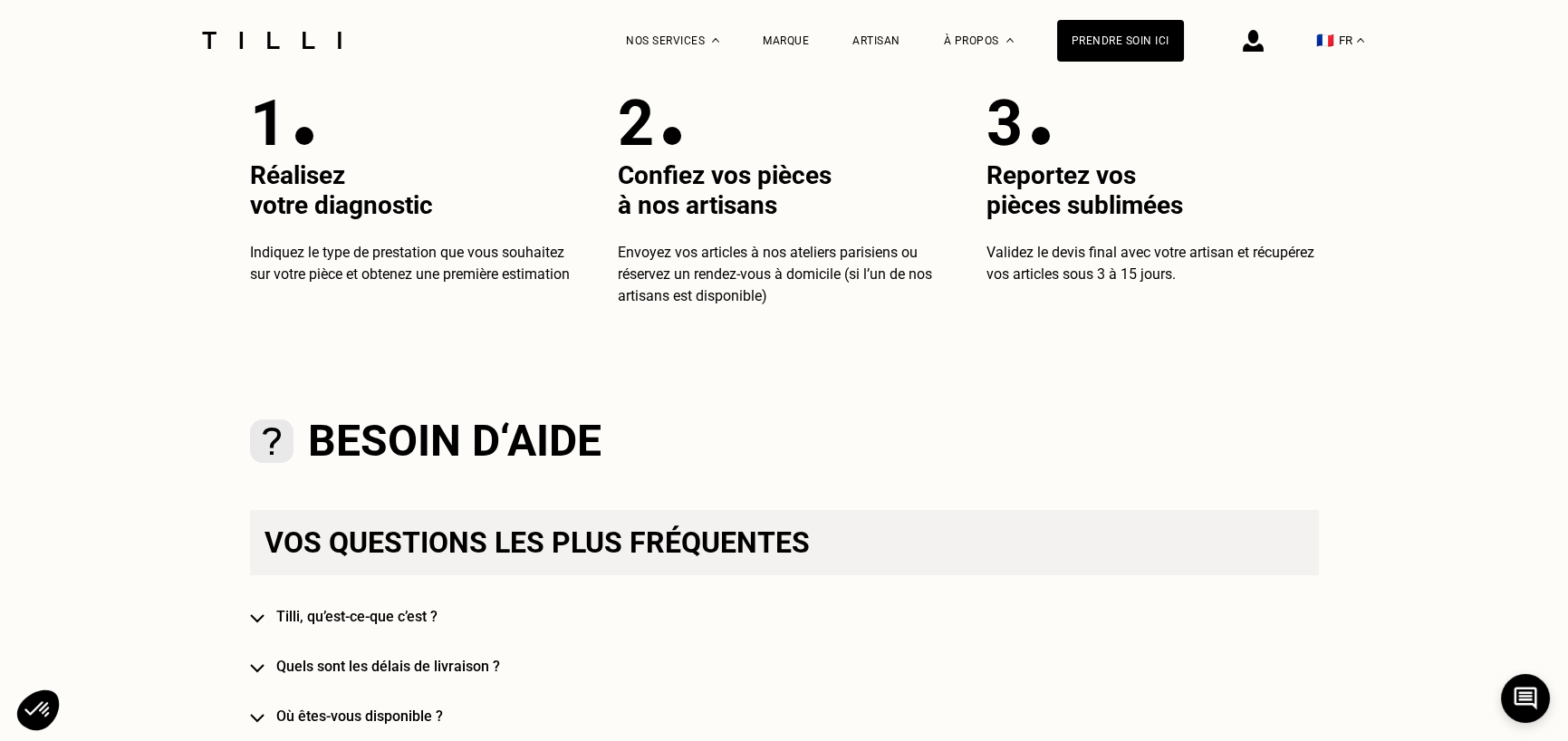
scroll to position [906, 0]
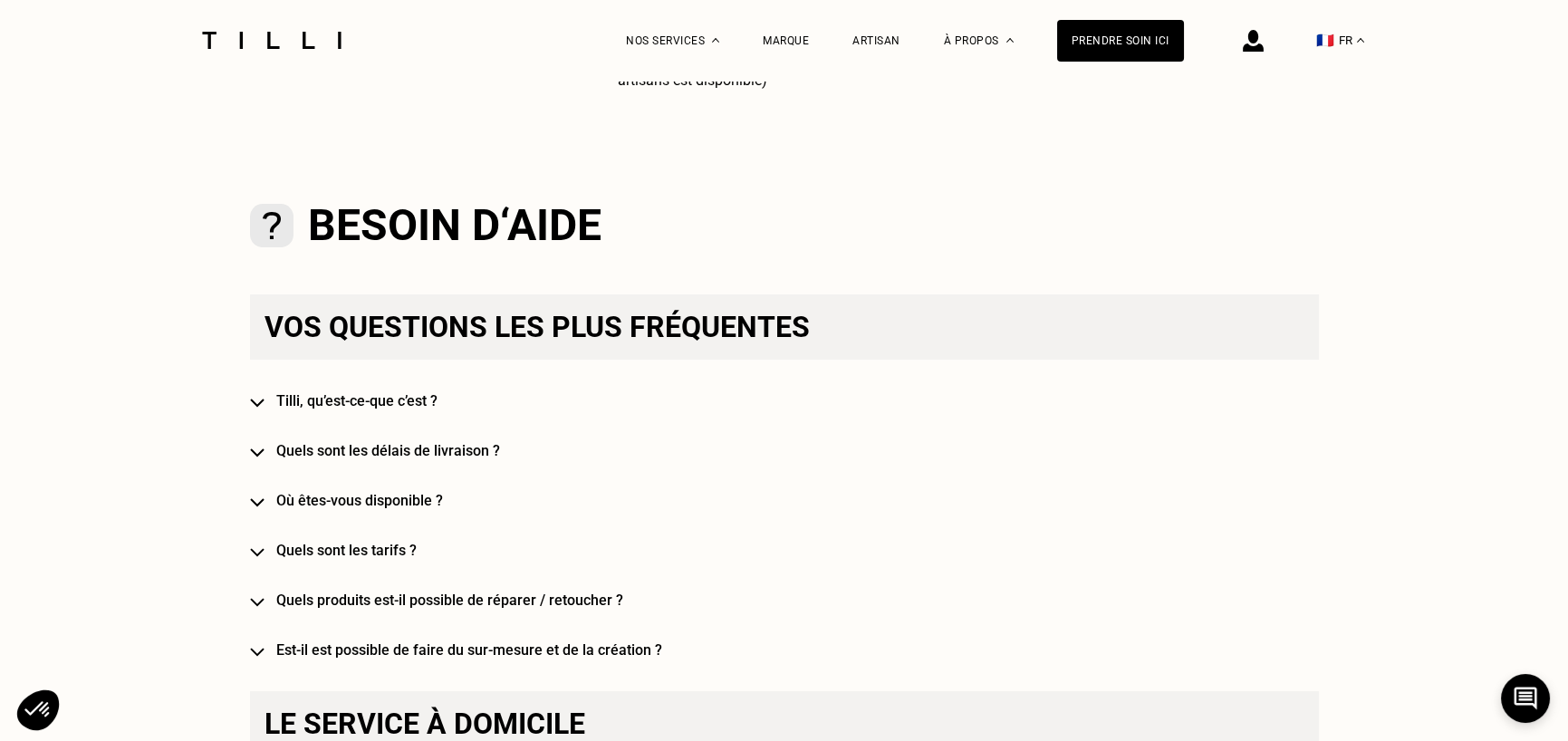
click at [398, 557] on h4 "Quels sont les tarifs ?" at bounding box center [810, 550] width 1069 height 17
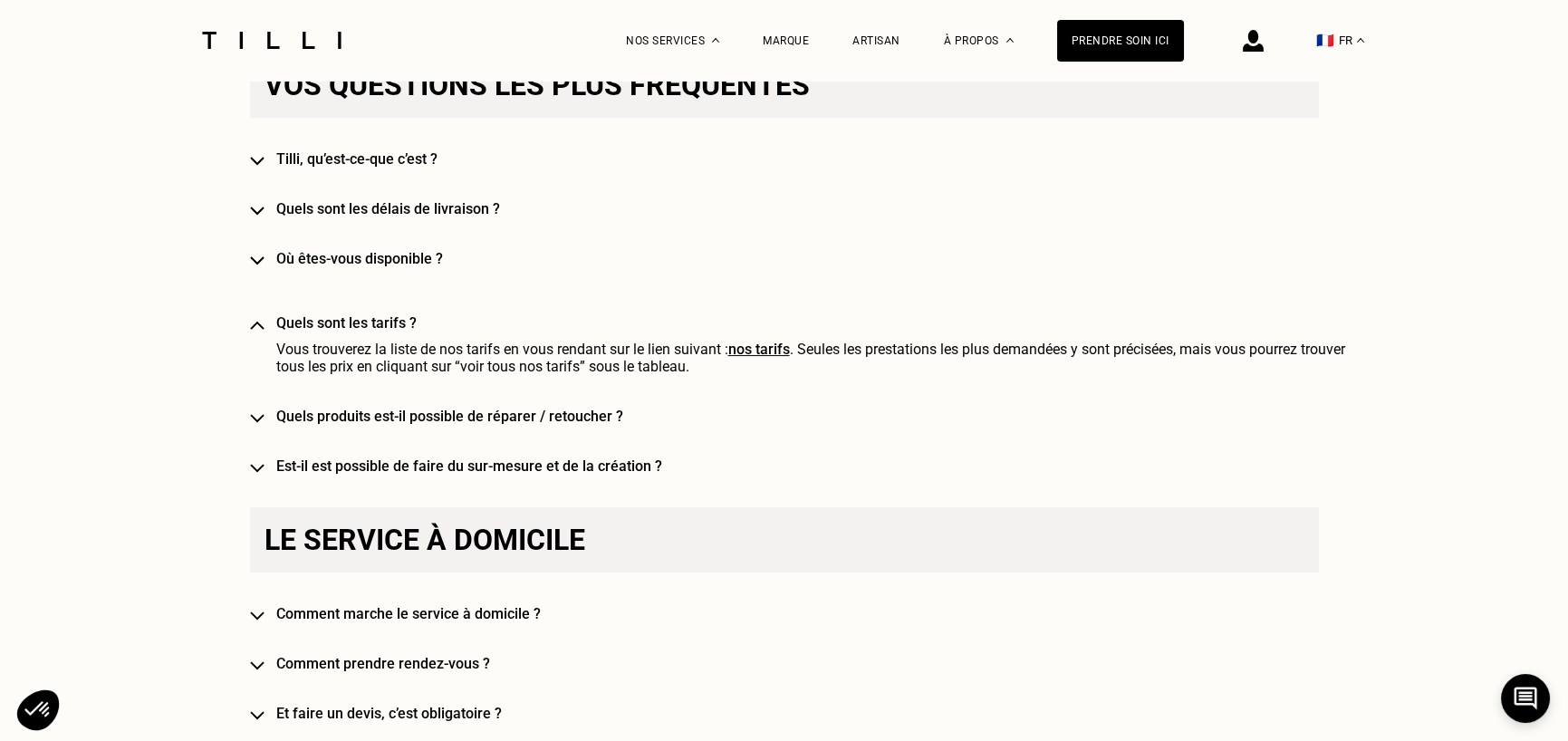
scroll to position [1268, 0]
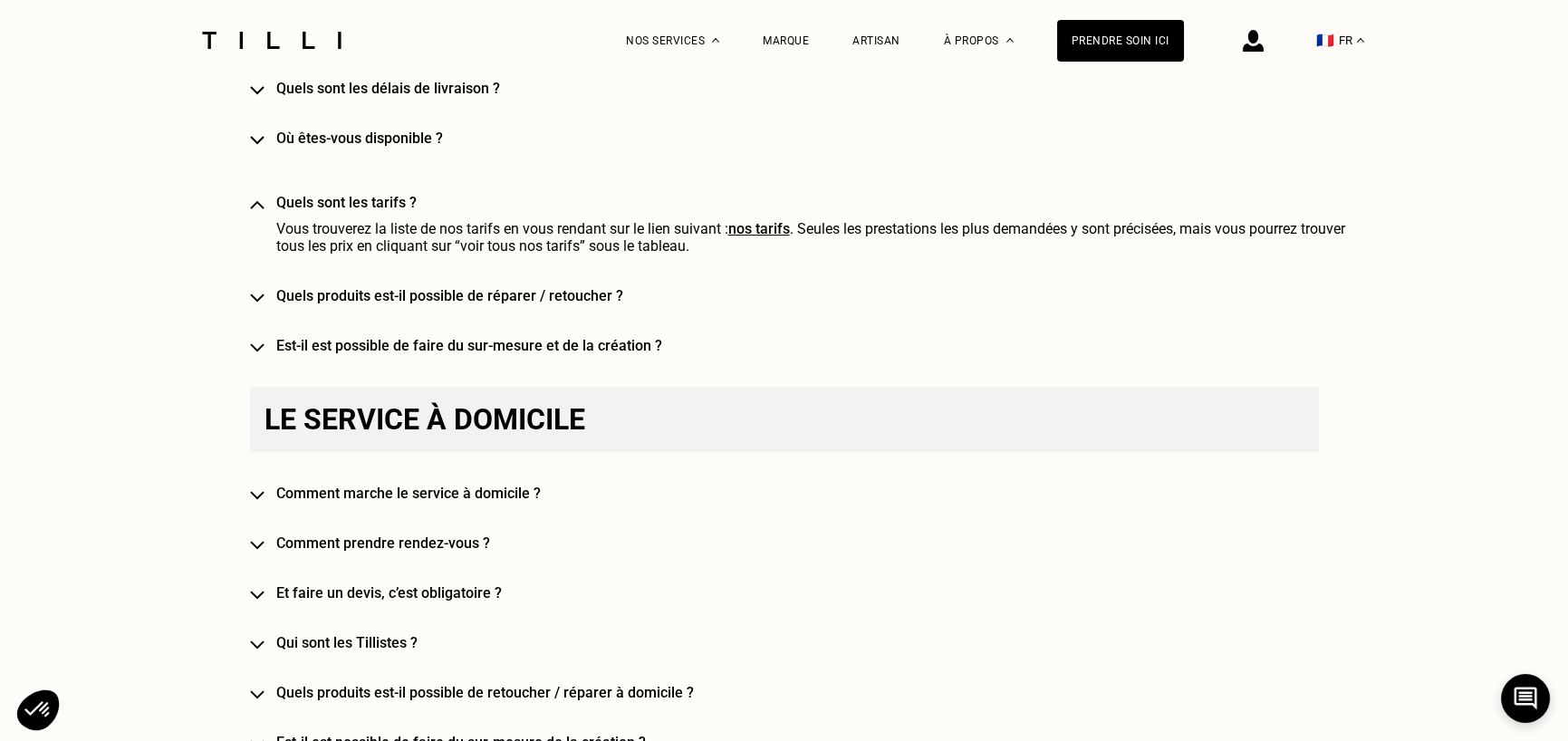
click at [467, 499] on h4 "Comment marche le service à domicile ?" at bounding box center [810, 493] width 1069 height 17
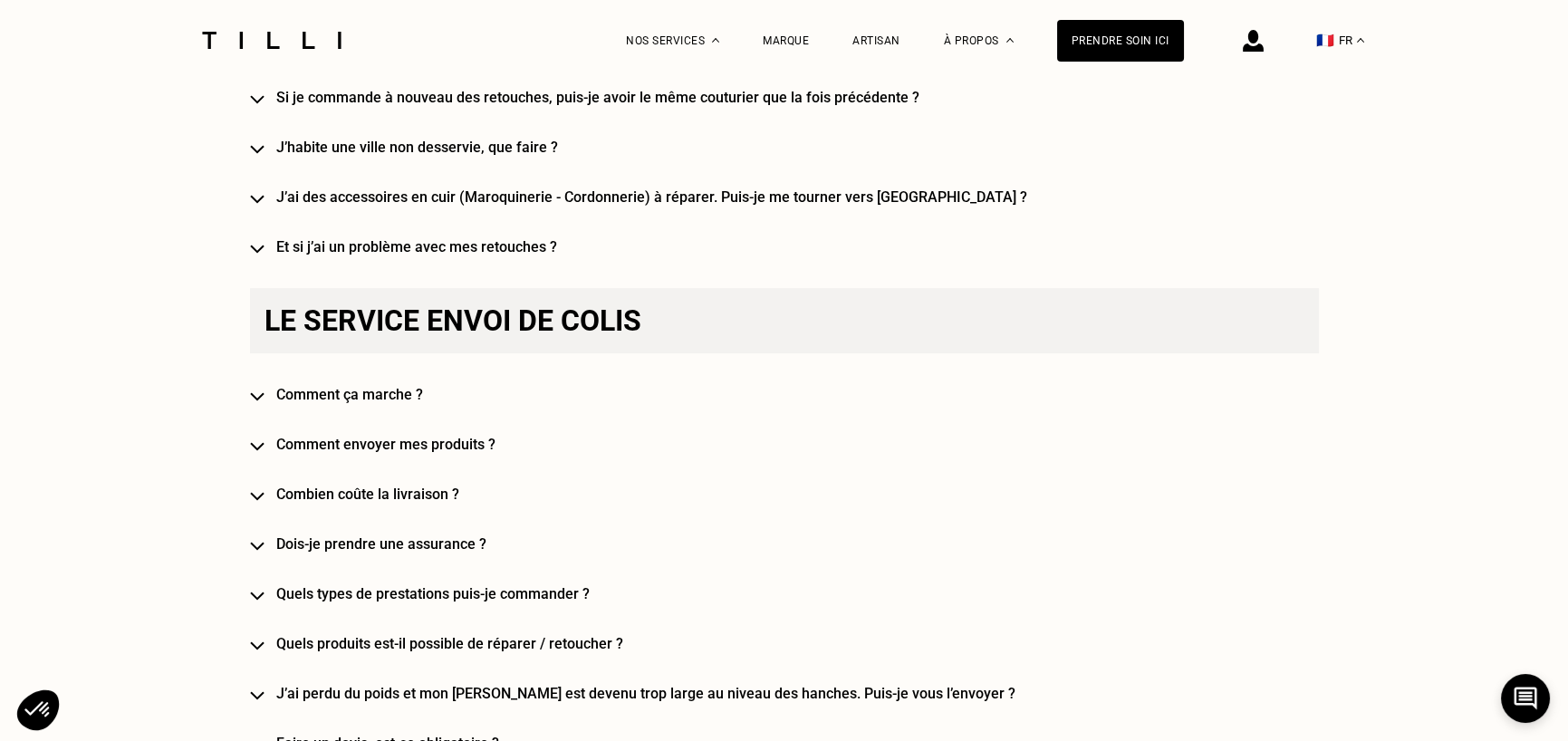
scroll to position [2808, 0]
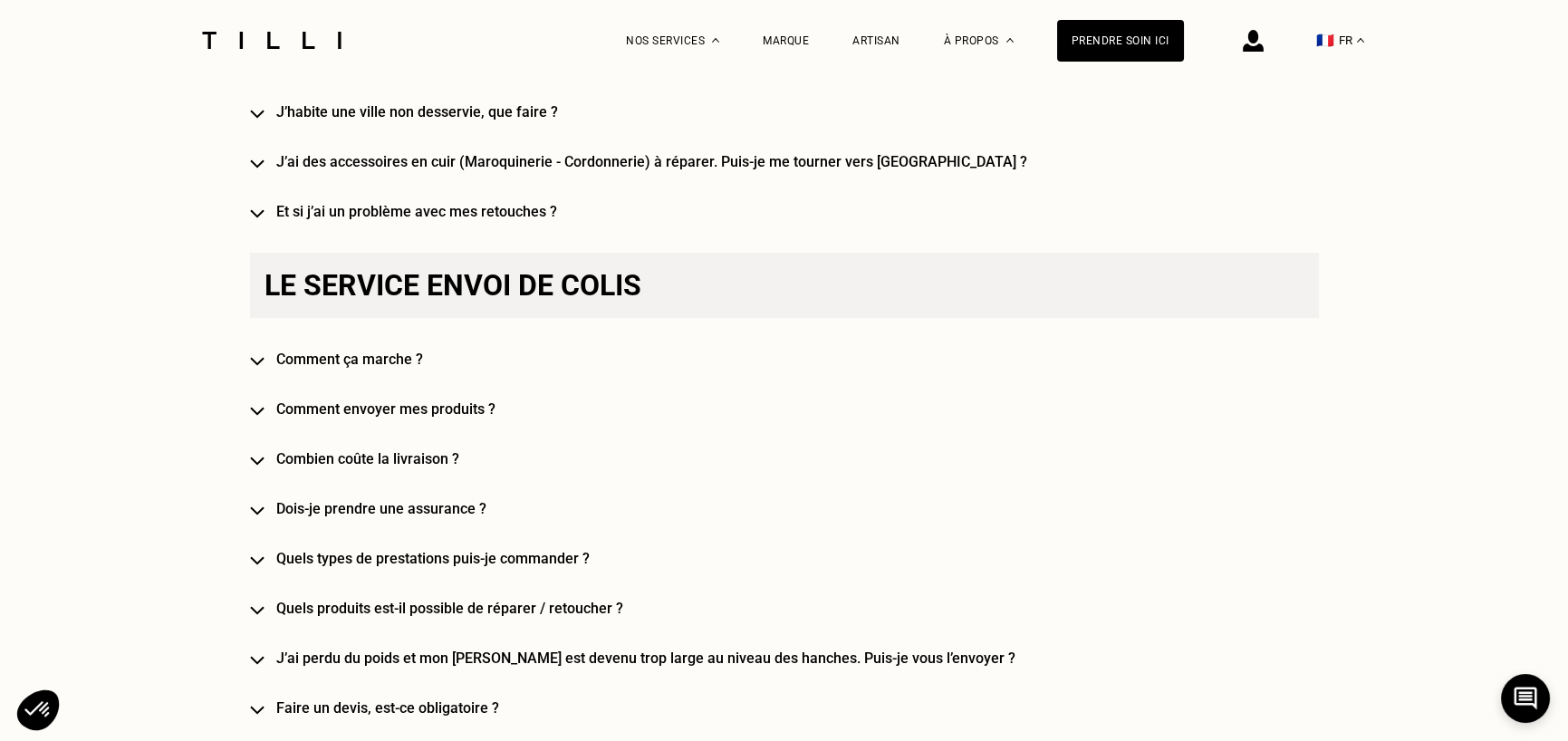
click at [320, 379] on div "Besoin d‘aide [PERSON_NAME] questions les plus fréquentes [PERSON_NAME], qu’est…" at bounding box center [784, 53] width 1069 height 3511
click at [326, 368] on h4 "Comment ça marche ?" at bounding box center [810, 359] width 1069 height 17
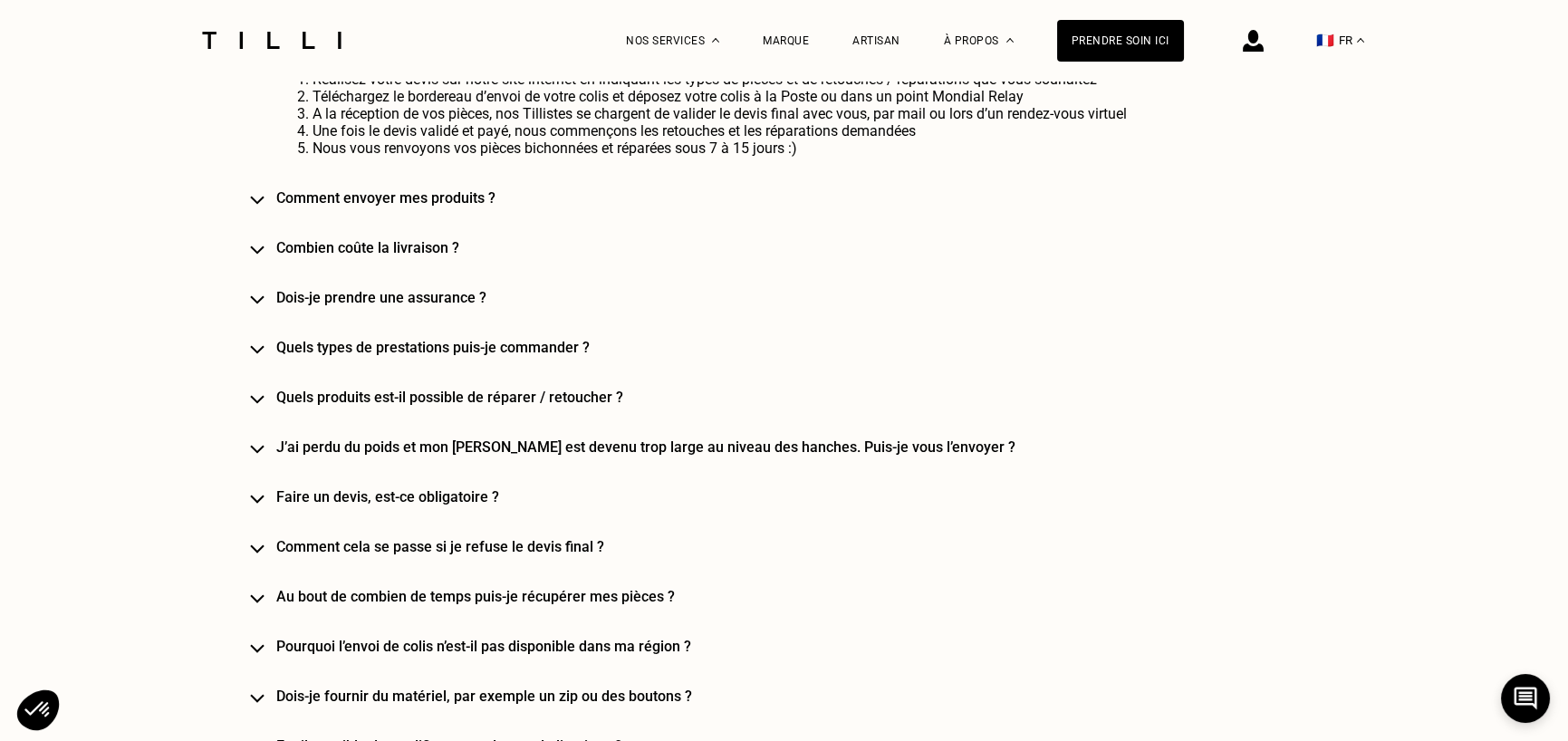
scroll to position [3170, 0]
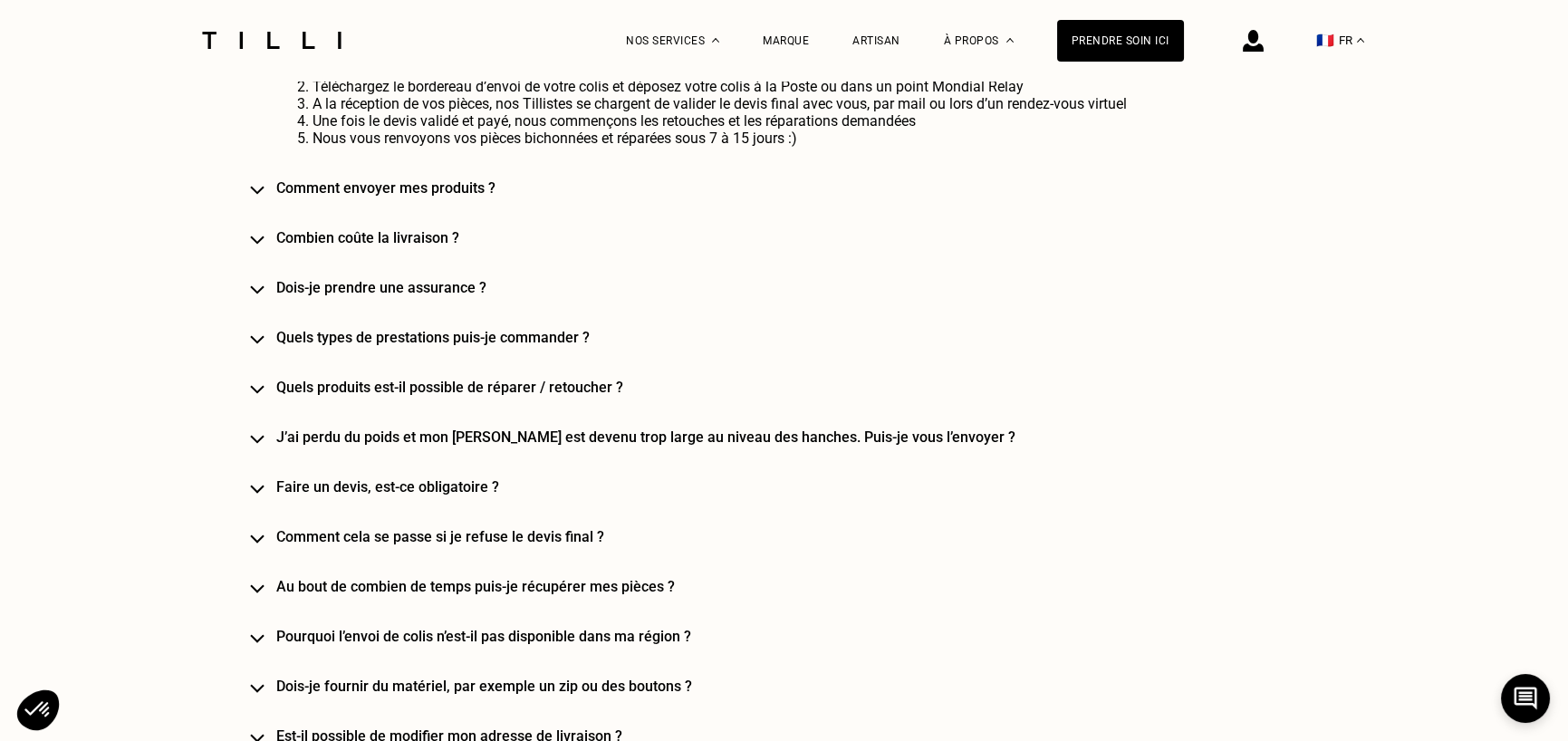
click at [447, 242] on h4 "Combien coûte la livraison ?" at bounding box center [810, 238] width 1069 height 17
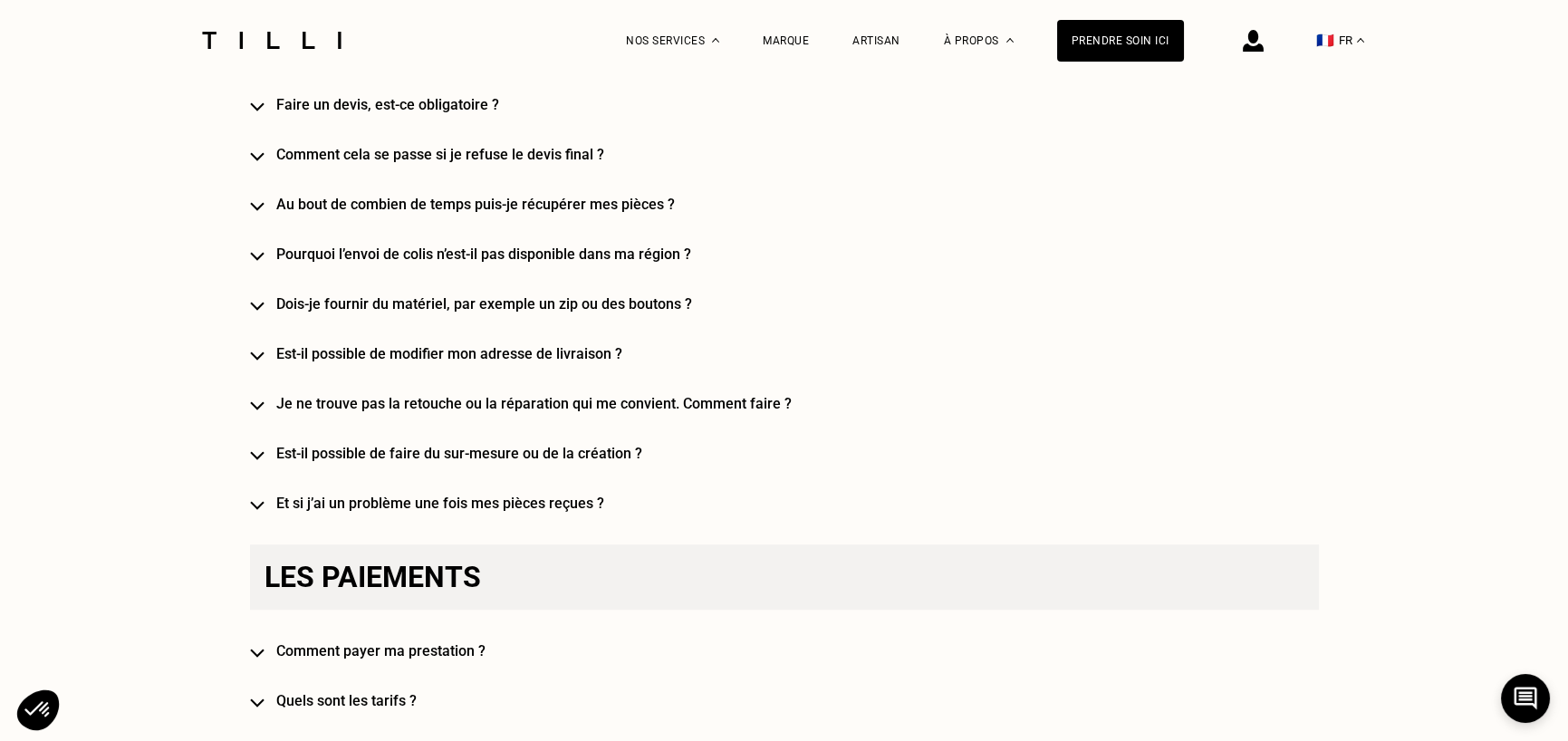
scroll to position [4348, 0]
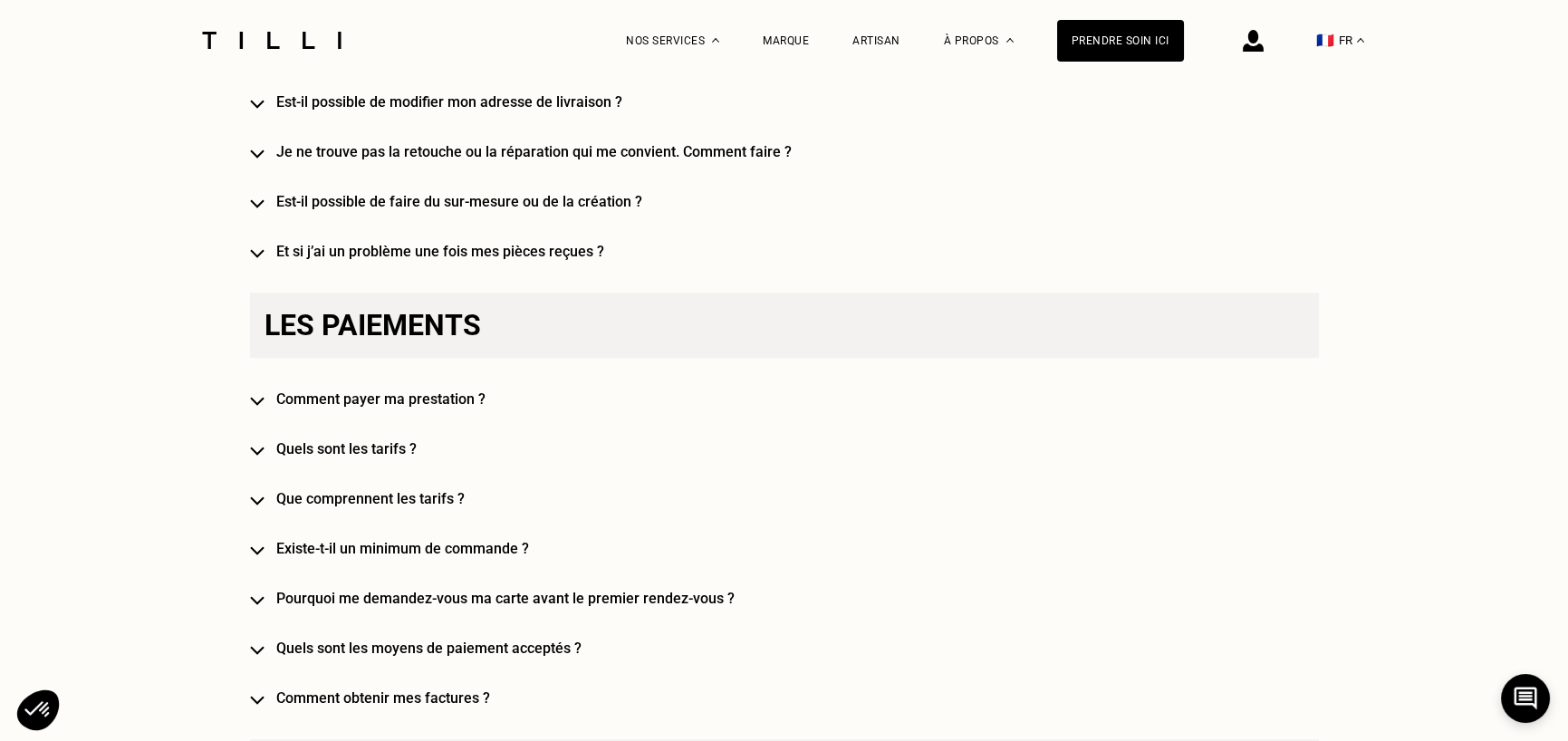
click at [351, 508] on h4 "Que comprennent les tarifs ?" at bounding box center [810, 498] width 1069 height 17
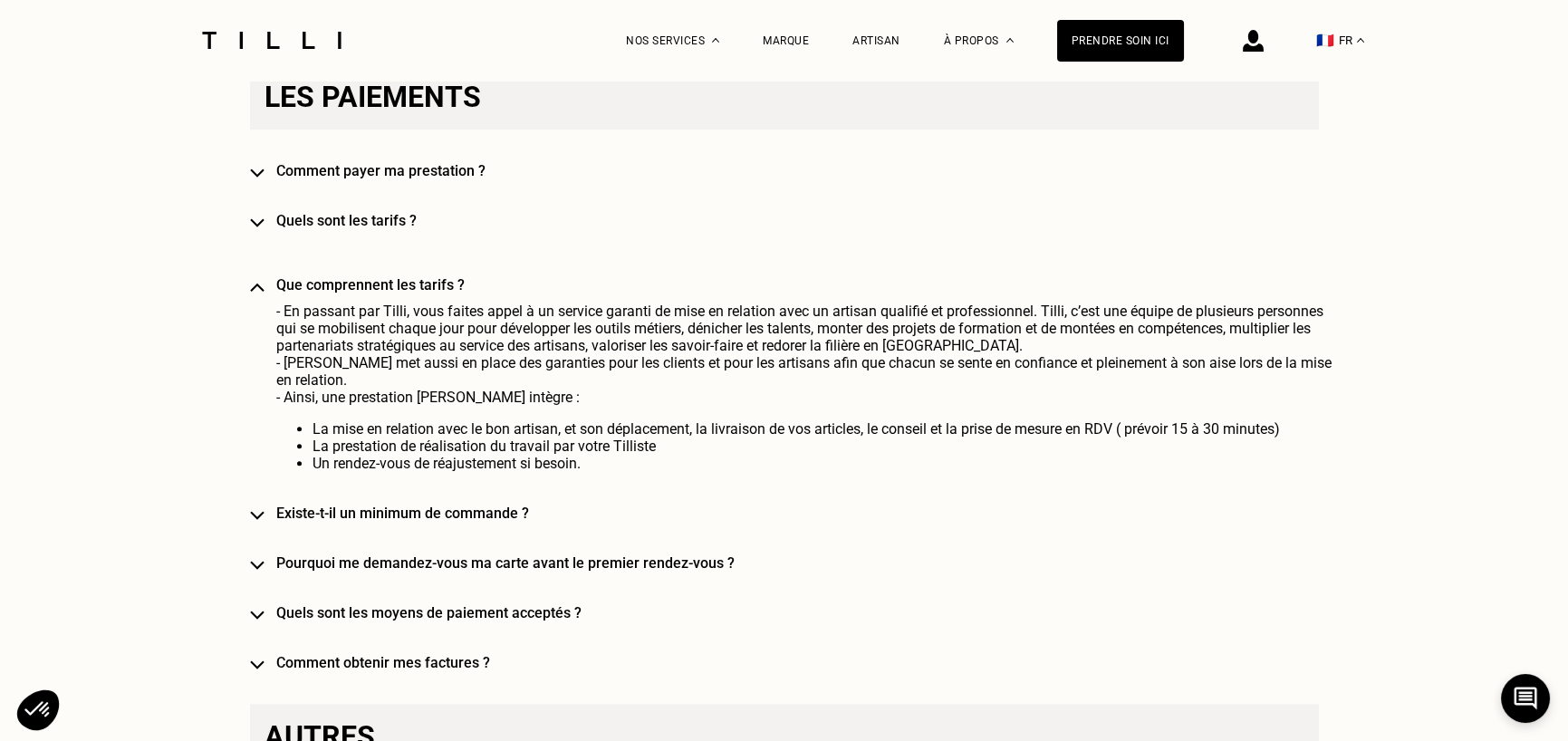
scroll to position [4620, 0]
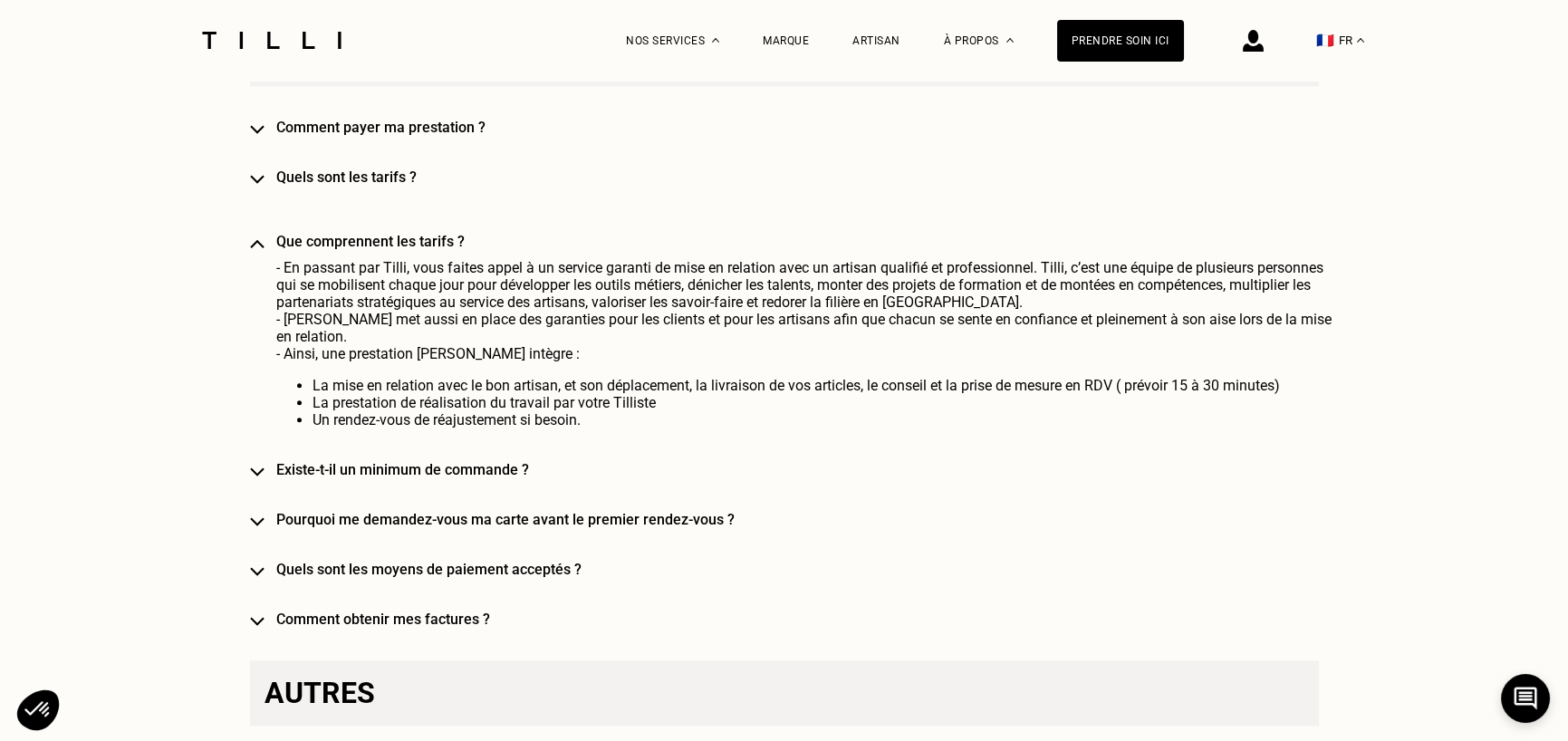
click at [637, 513] on h4 "Pourquoi me demandez-vous ma carte avant le premier rendez-vous ?" at bounding box center [810, 519] width 1069 height 17
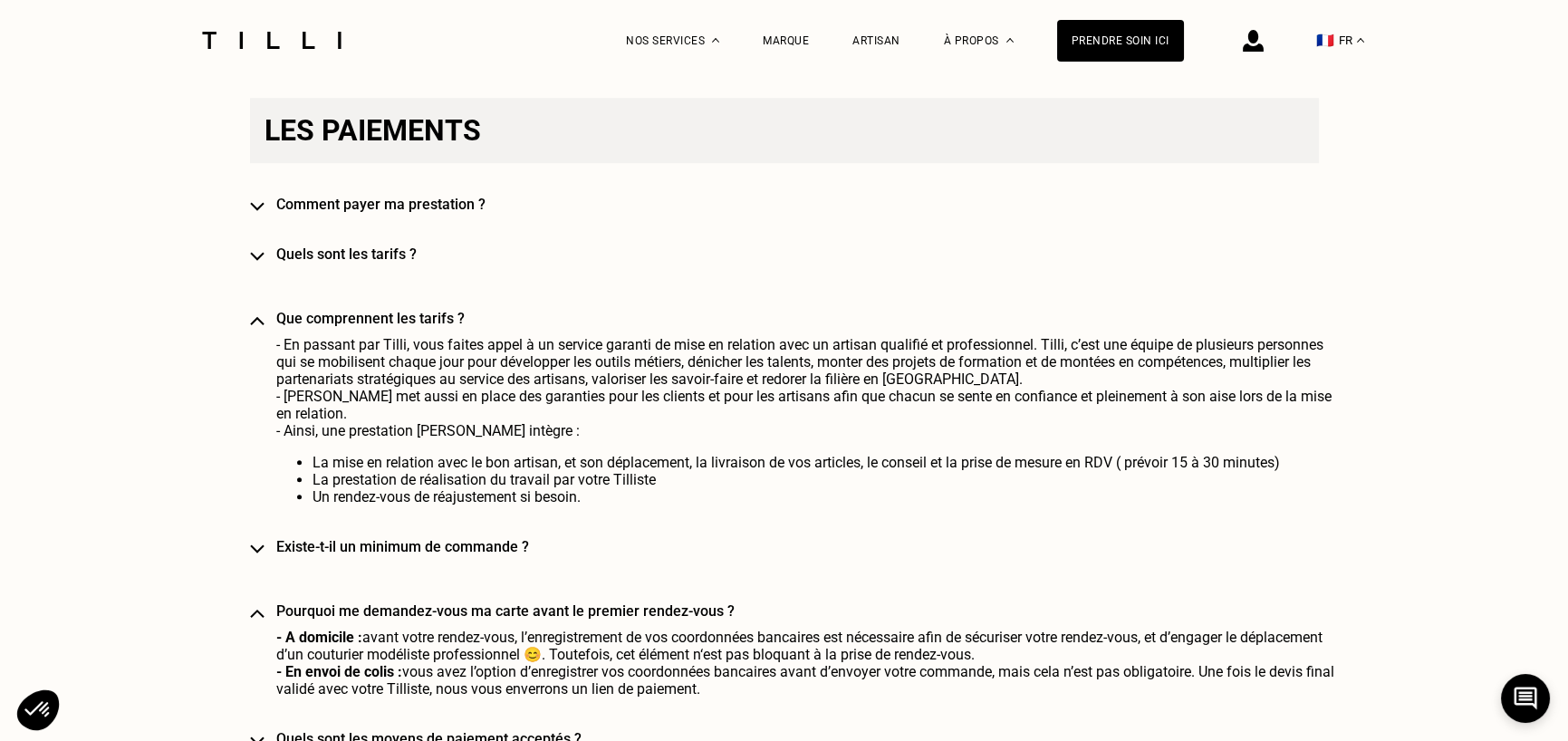
scroll to position [4529, 0]
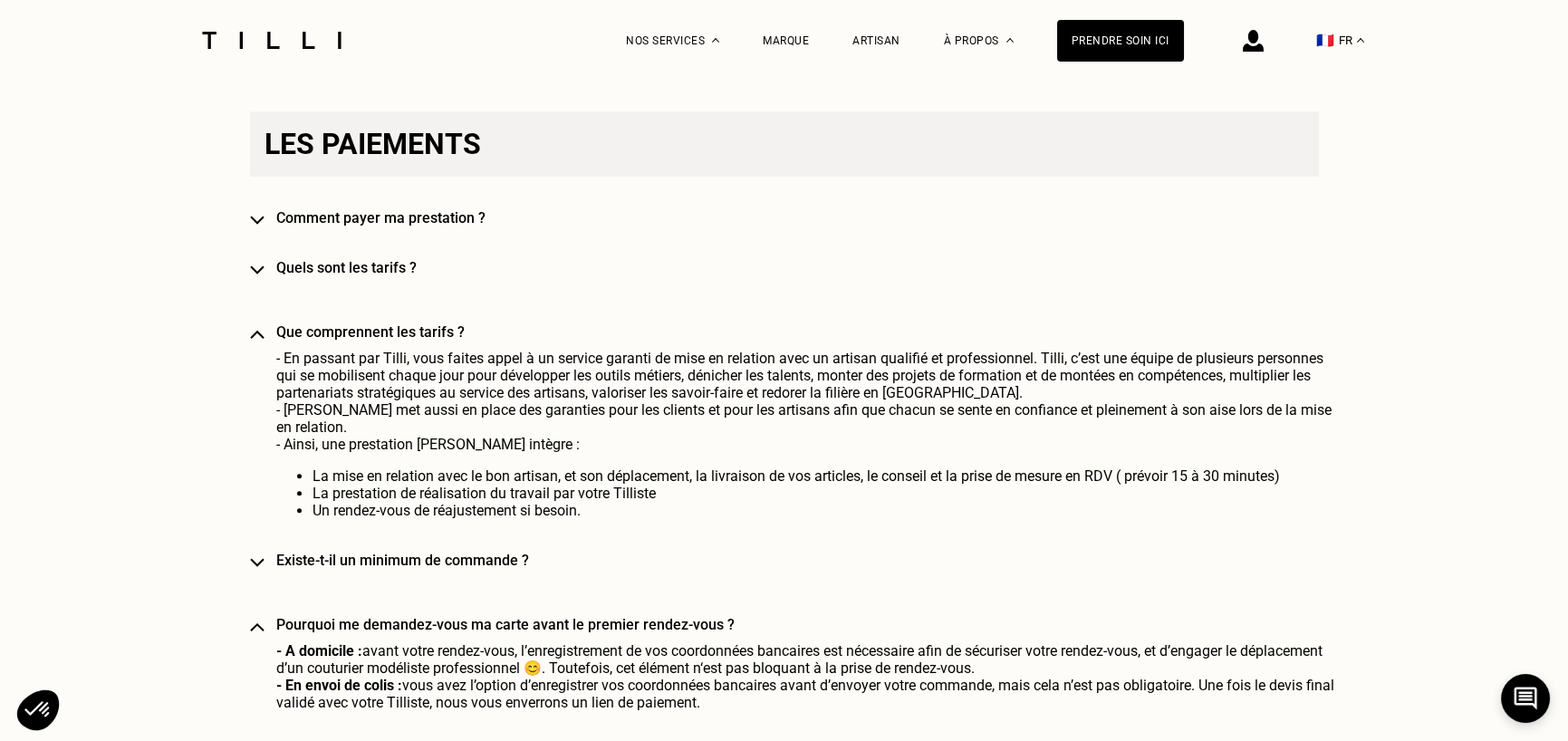
click at [377, 276] on h4 "Quels sont les tarifs ?" at bounding box center [810, 268] width 1069 height 17
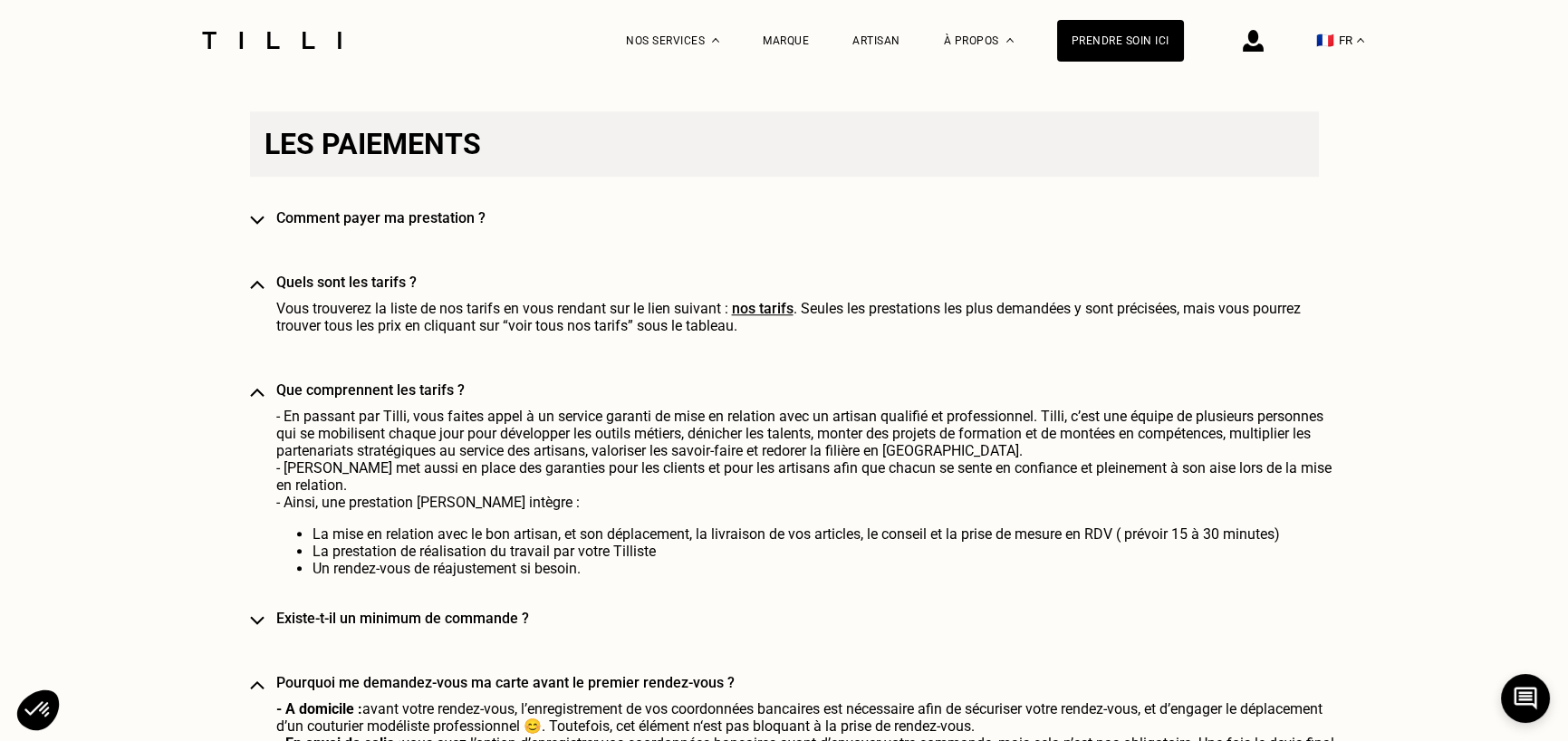
click at [763, 317] on link "nos tarifs" at bounding box center [763, 308] width 62 height 17
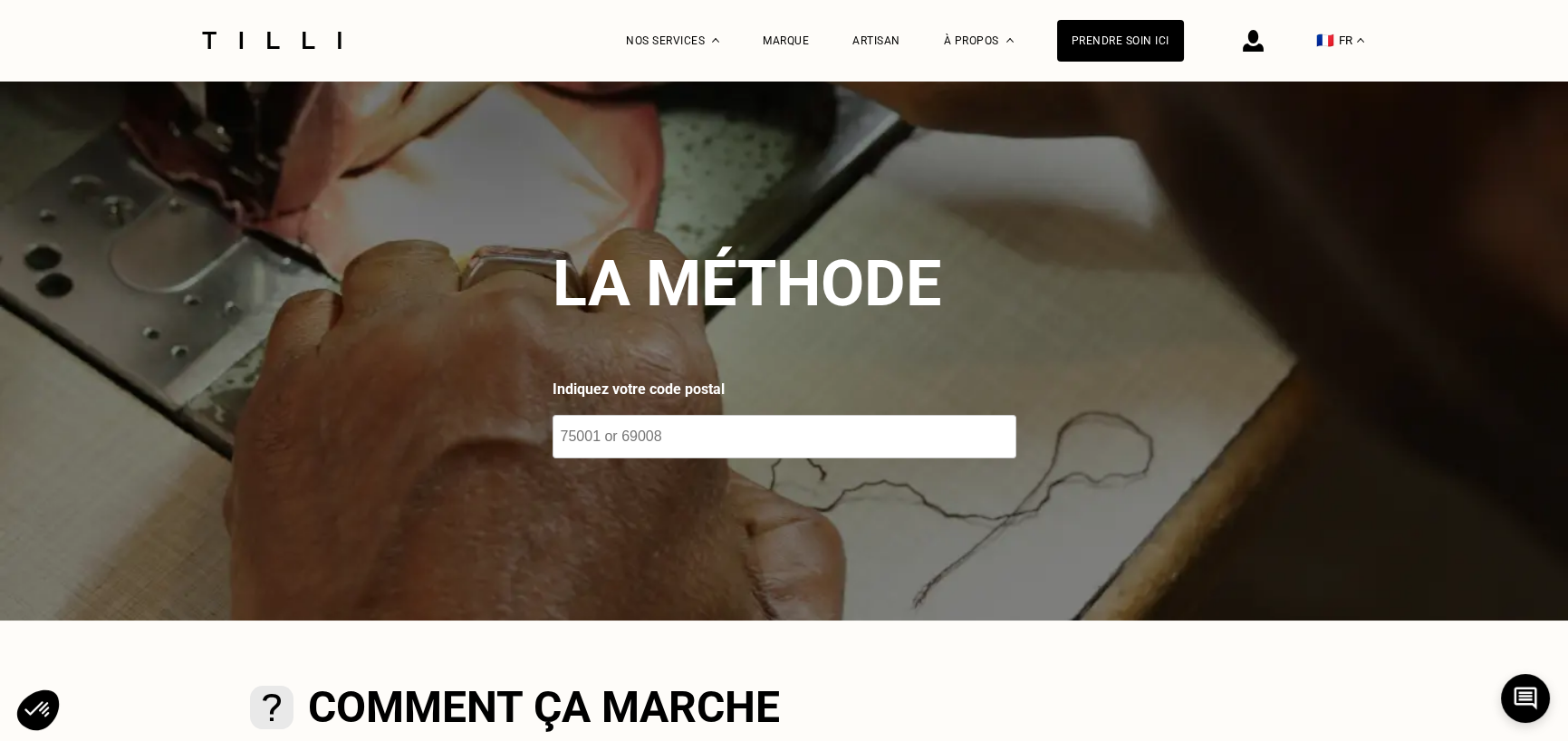
select select "FR"
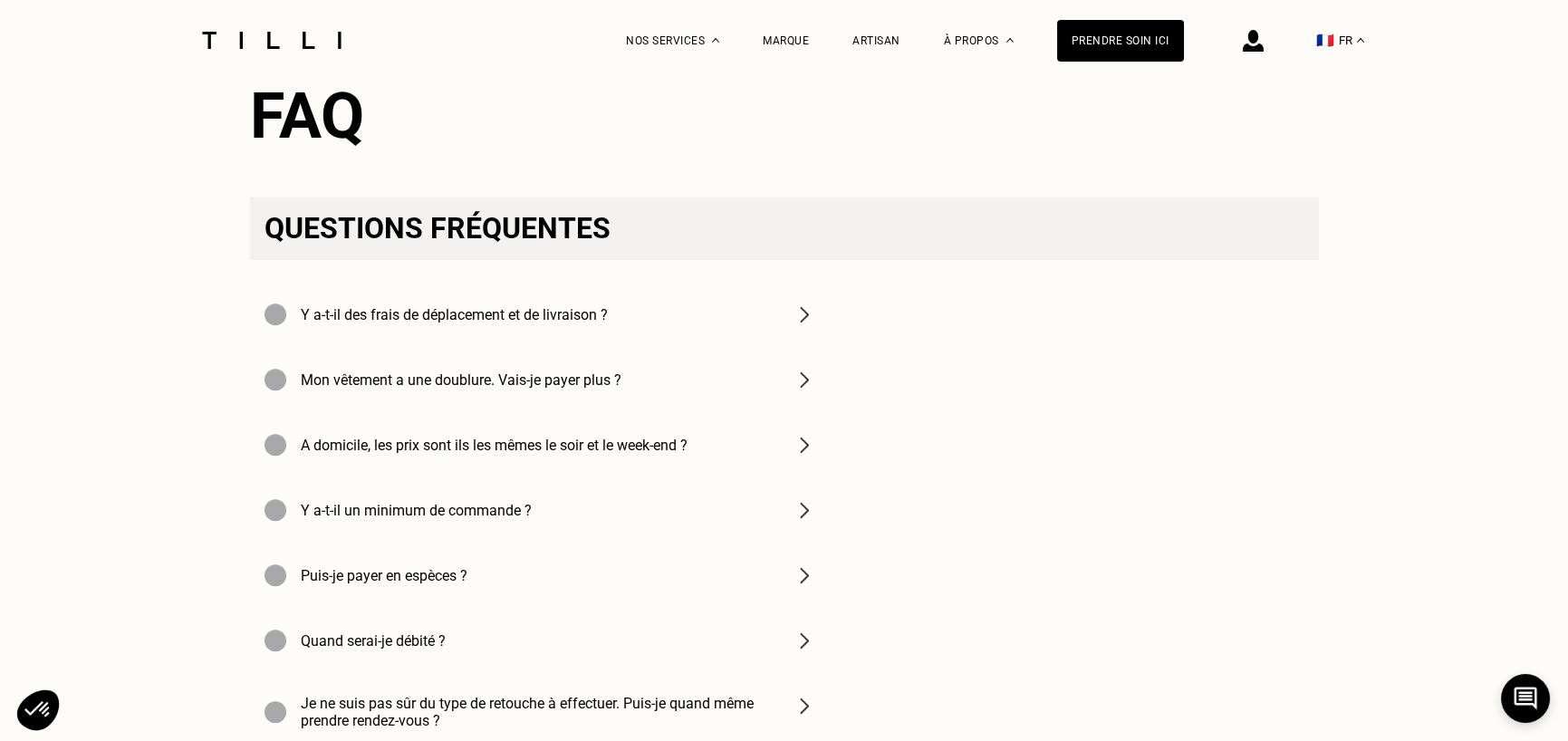
scroll to position [2446, 0]
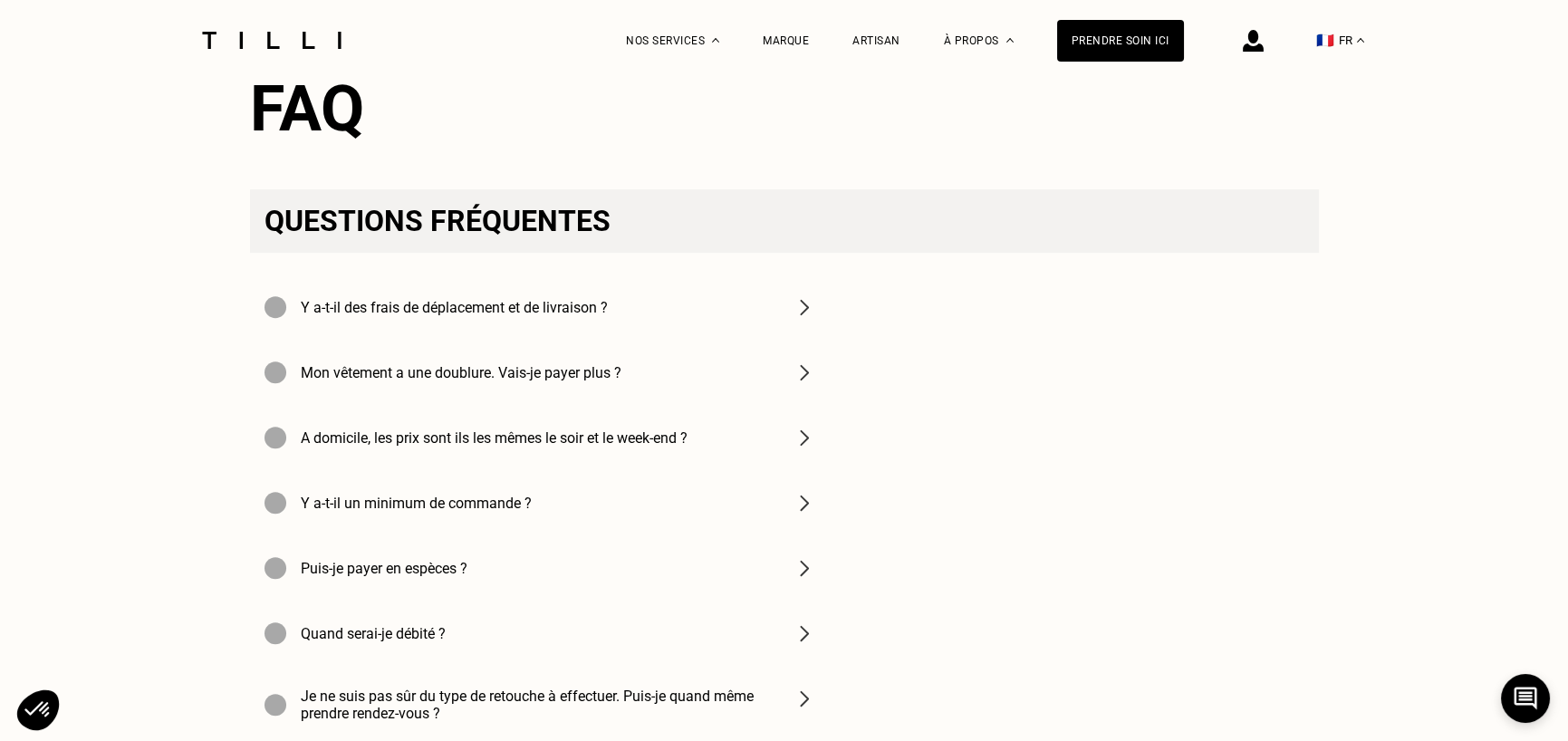
click at [562, 316] on h4 "Y a-t-il des frais de déplacement et de livraison ?" at bounding box center [454, 307] width 307 height 17
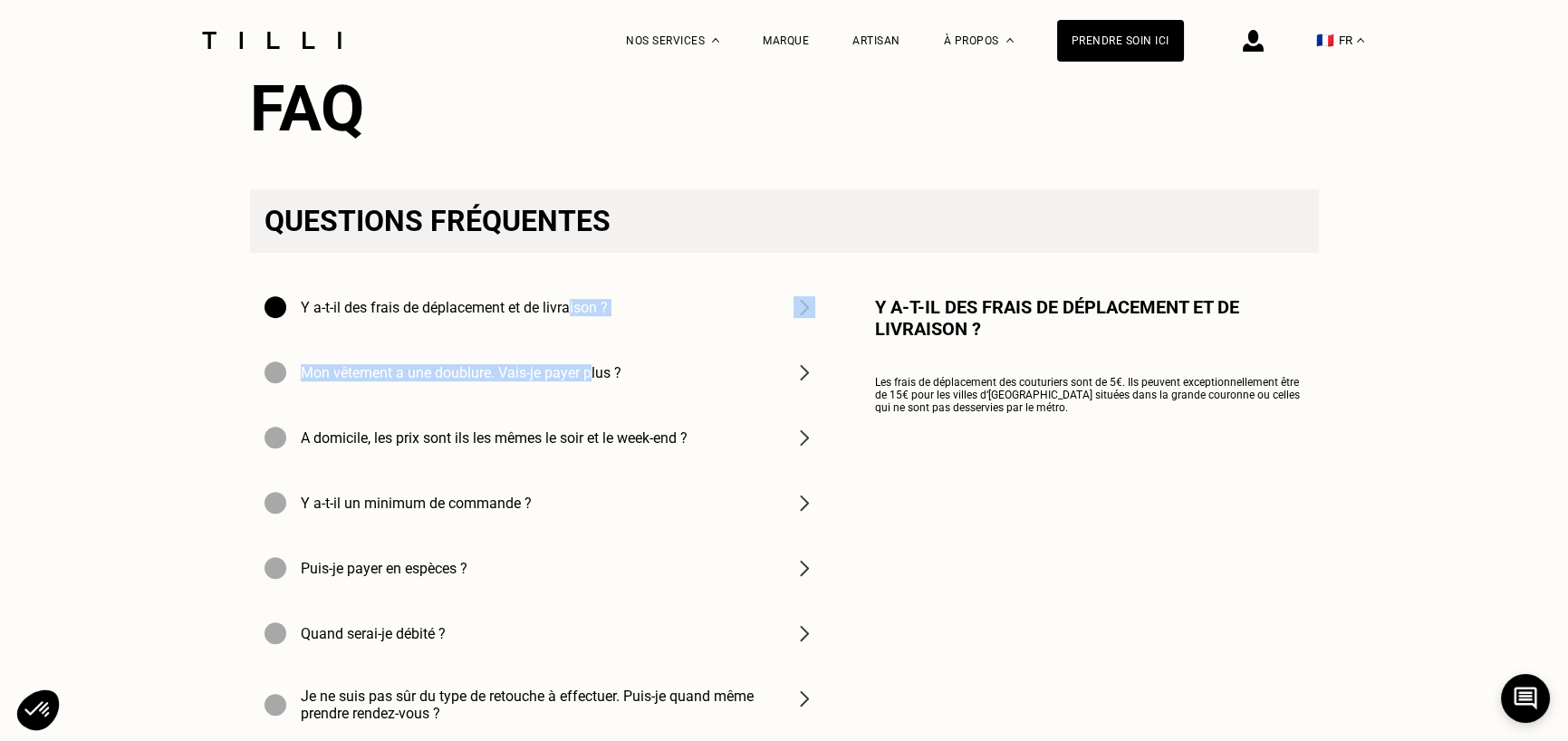
click at [596, 450] on div "Y a-t-il des frais de déplacement et de livraison ? Mon vêtement a une doublure…" at bounding box center [539, 541] width 580 height 535
click at [596, 470] on div "A domicile, les prix sont ils les mêmes le soir et le week-end ?" at bounding box center [539, 438] width 580 height 65
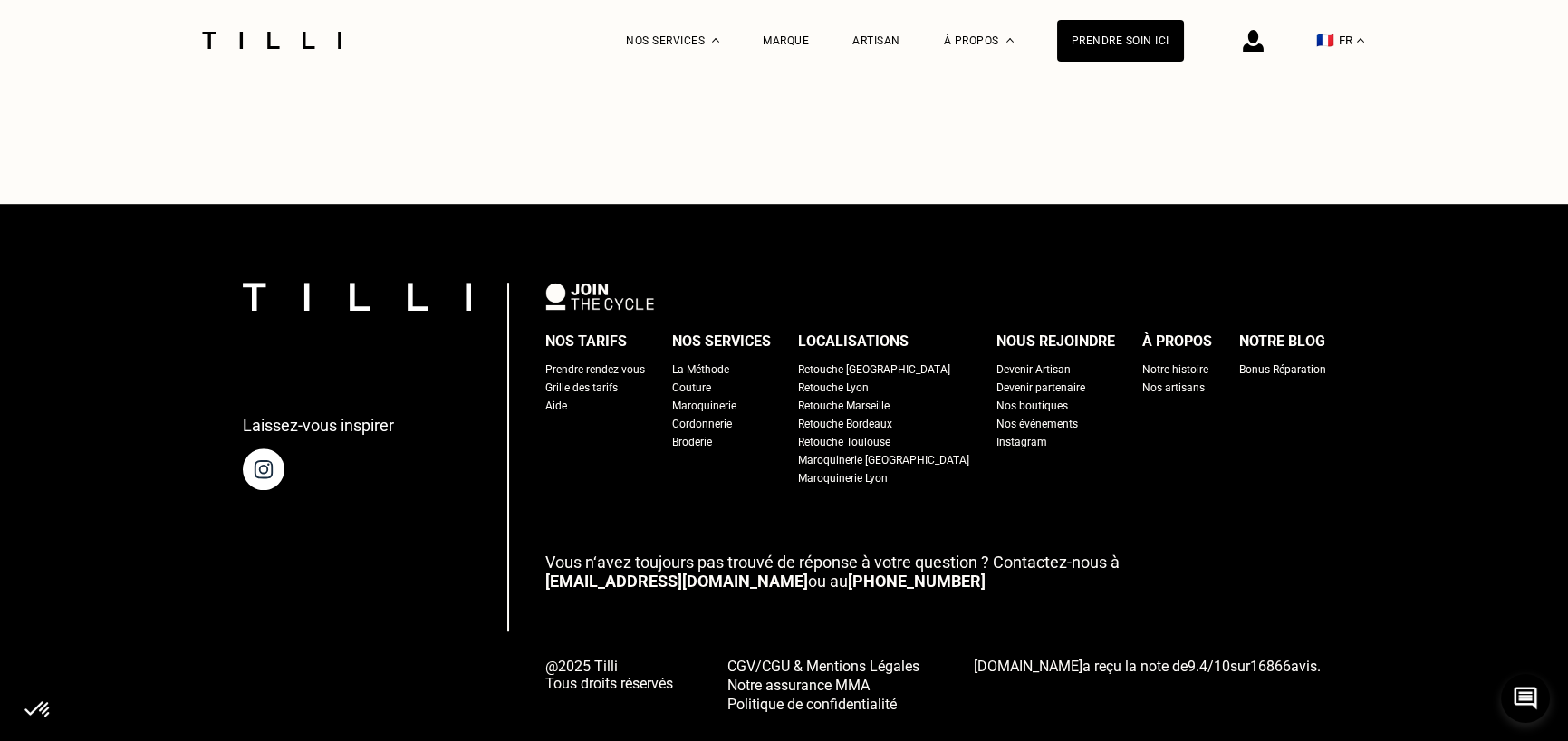
scroll to position [3261, 0]
